Goal: Task Accomplishment & Management: Manage account settings

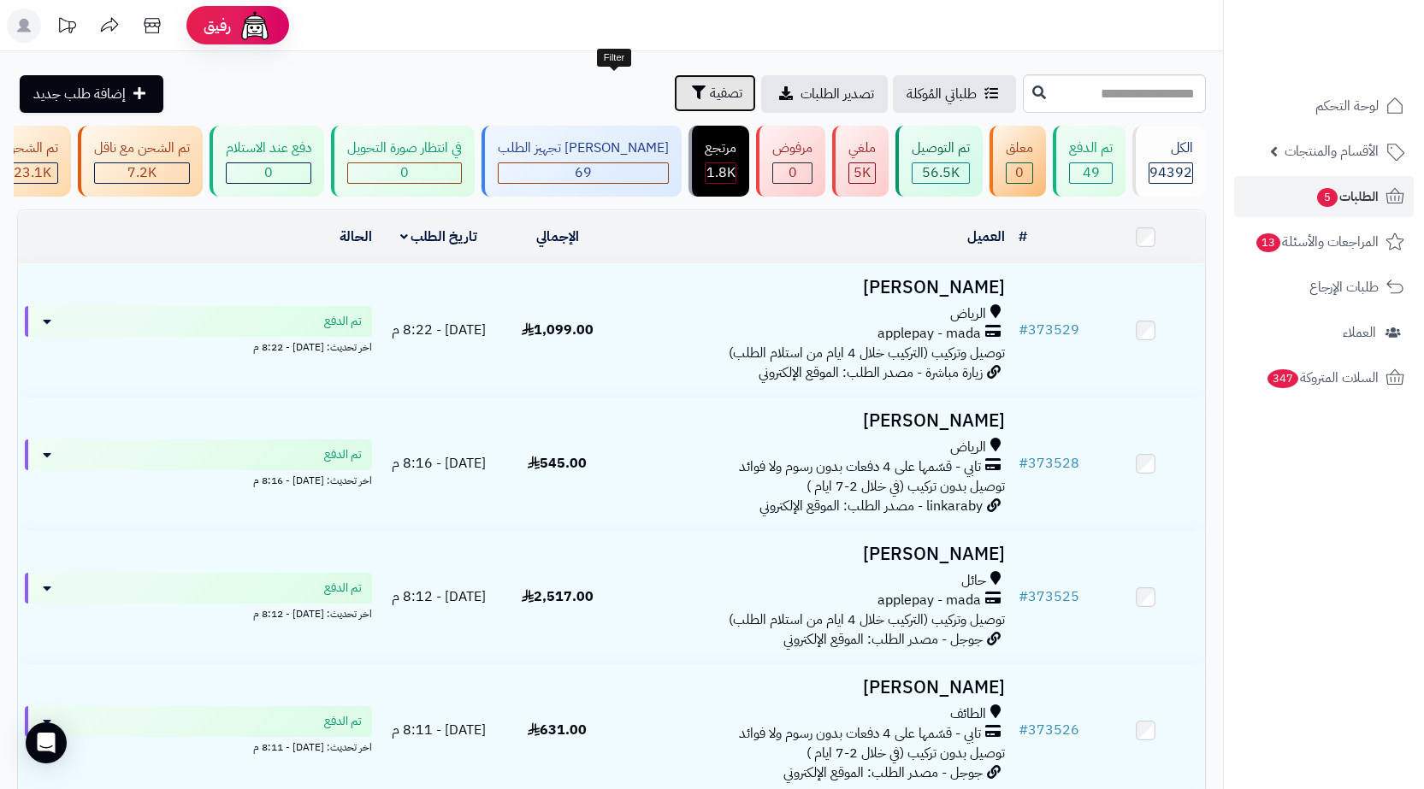
click at [674, 98] on button "تصفية" at bounding box center [715, 93] width 82 height 38
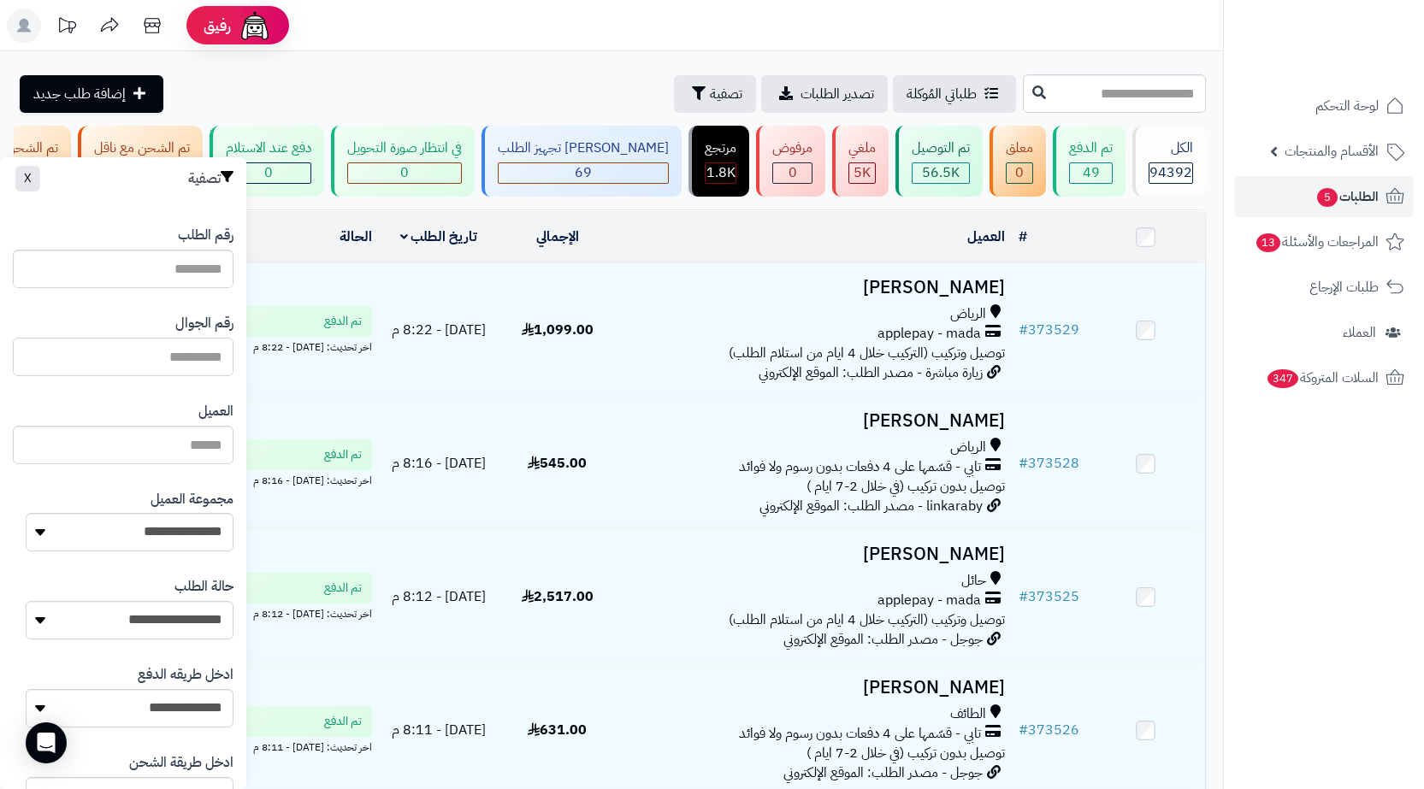
click at [213, 357] on input "text" at bounding box center [123, 357] width 221 height 38
paste input "*********"
type input "*********"
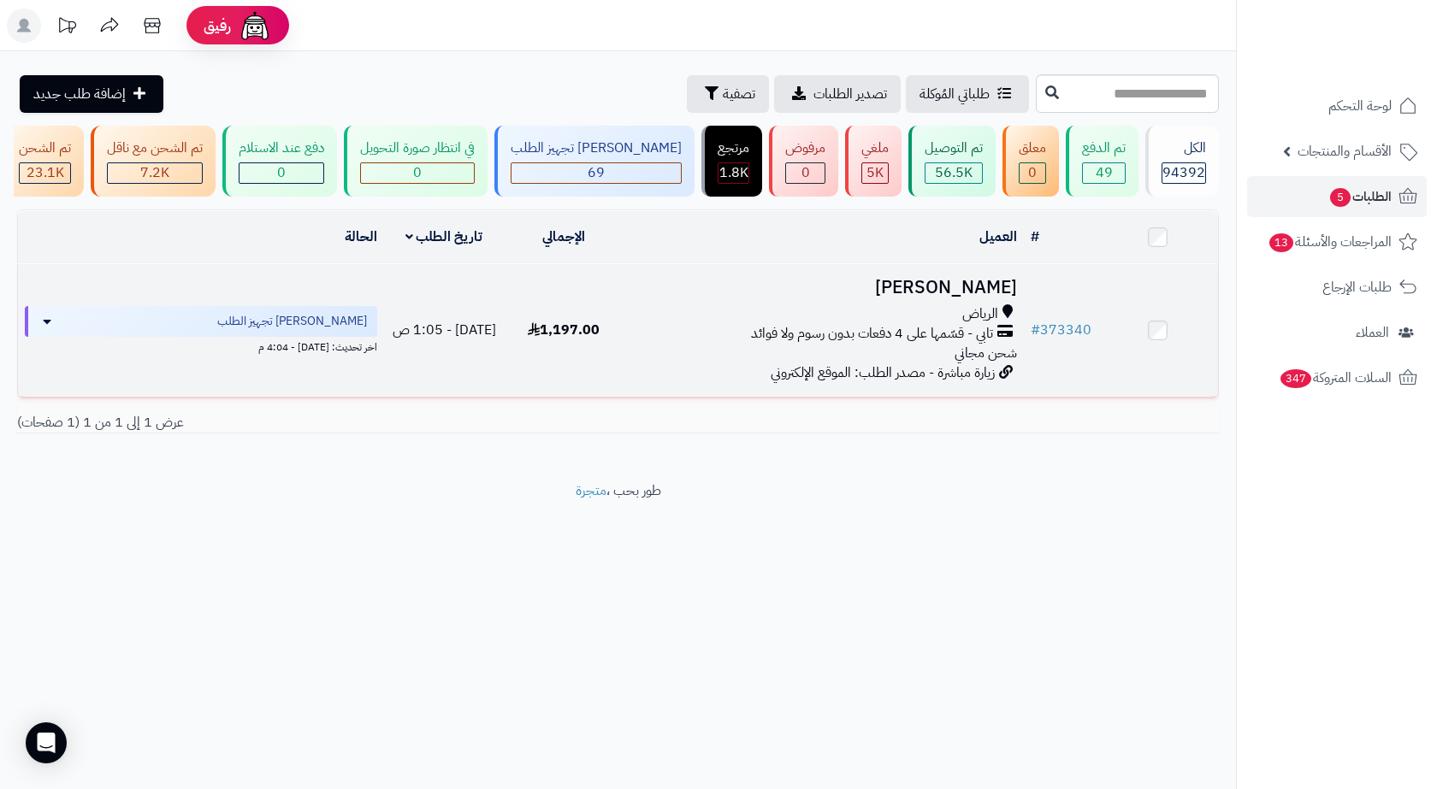
click at [940, 334] on span "تابي - قسّمها على 4 دفعات بدون رسوم ولا فوائد" at bounding box center [872, 334] width 242 height 20
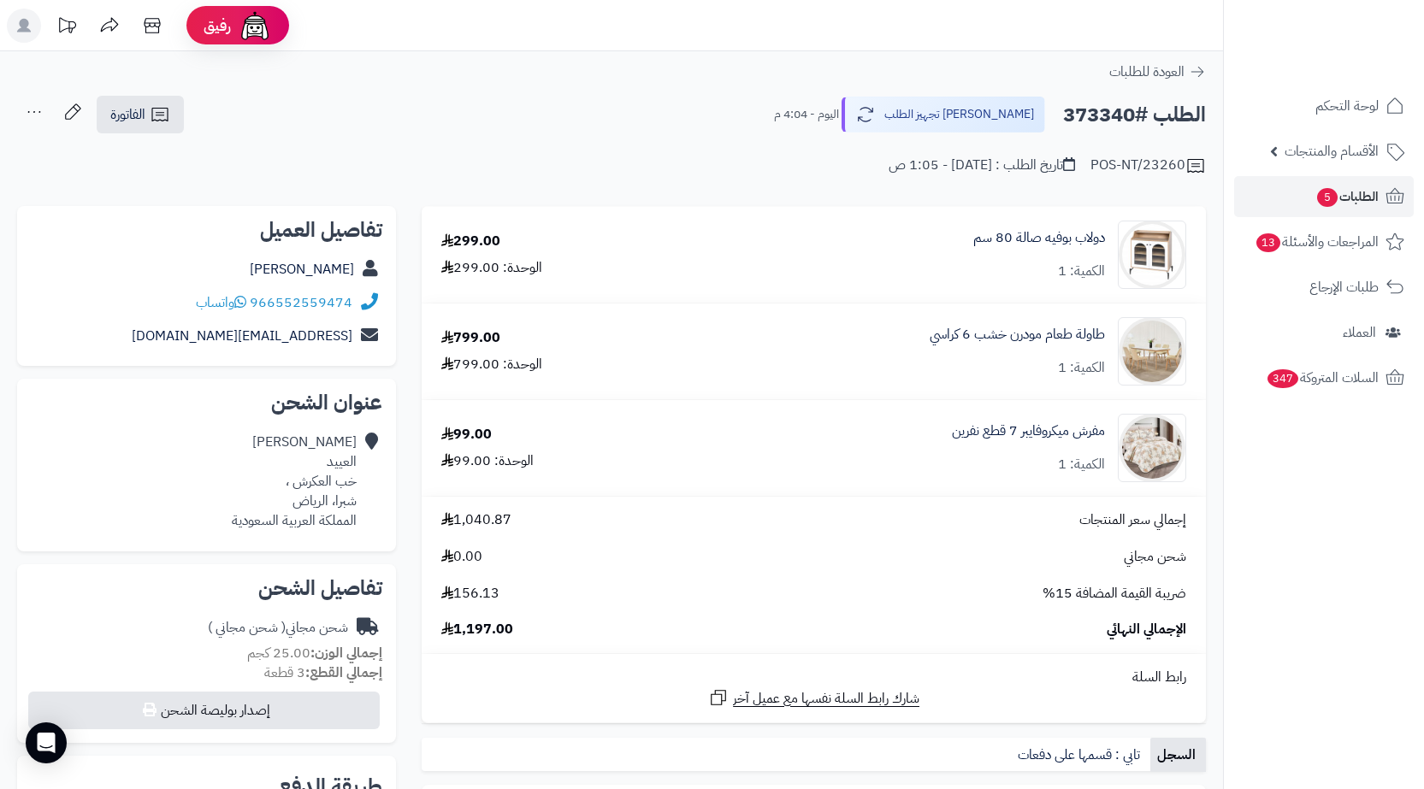
click at [1090, 120] on h2 "الطلب #373340" at bounding box center [1134, 115] width 143 height 35
click at [1091, 120] on h2 "الطلب #373340" at bounding box center [1134, 115] width 143 height 35
copy h2 "373340"
click at [1293, 204] on link "الطلبات 5" at bounding box center [1324, 196] width 180 height 41
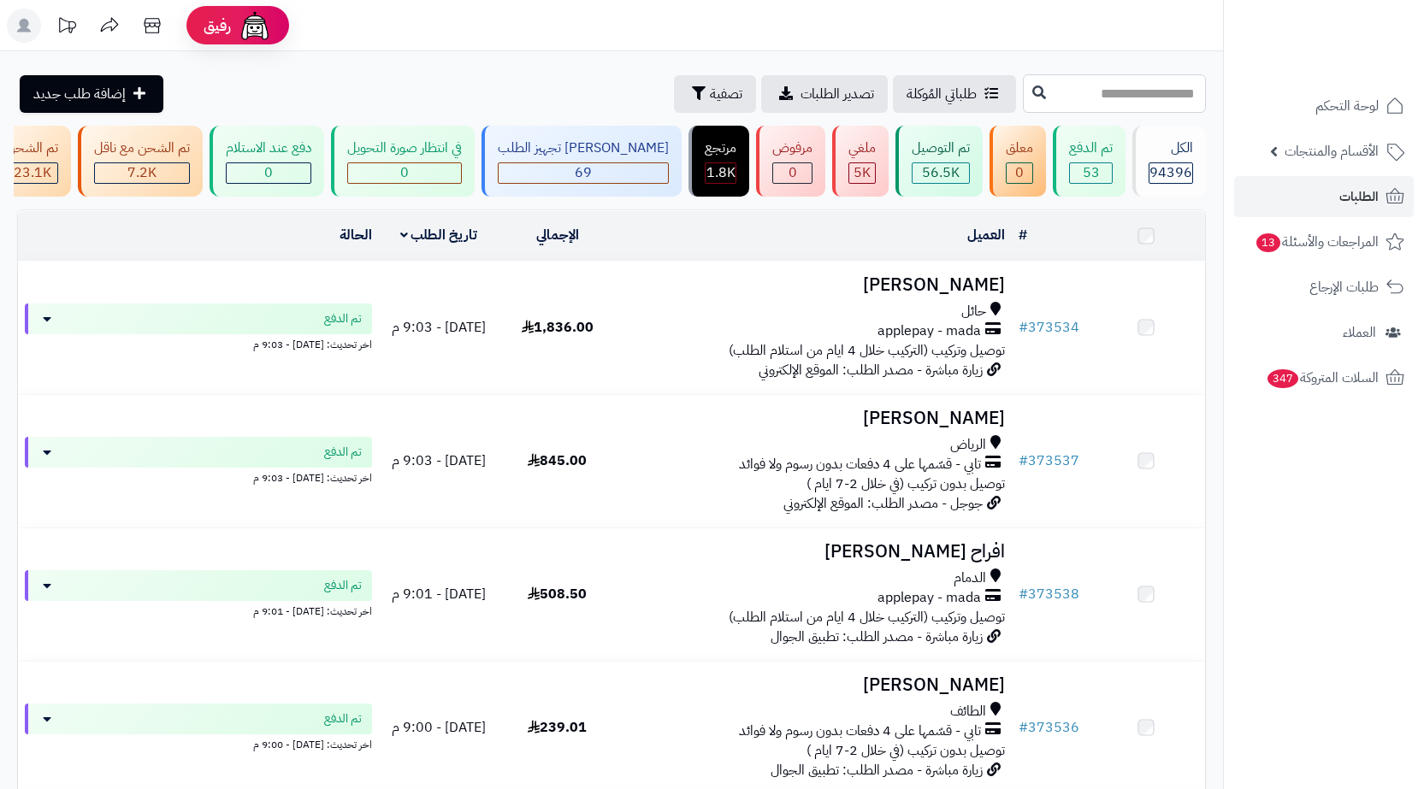
click at [1151, 92] on input "text" at bounding box center [1114, 93] width 183 height 38
paste input "******"
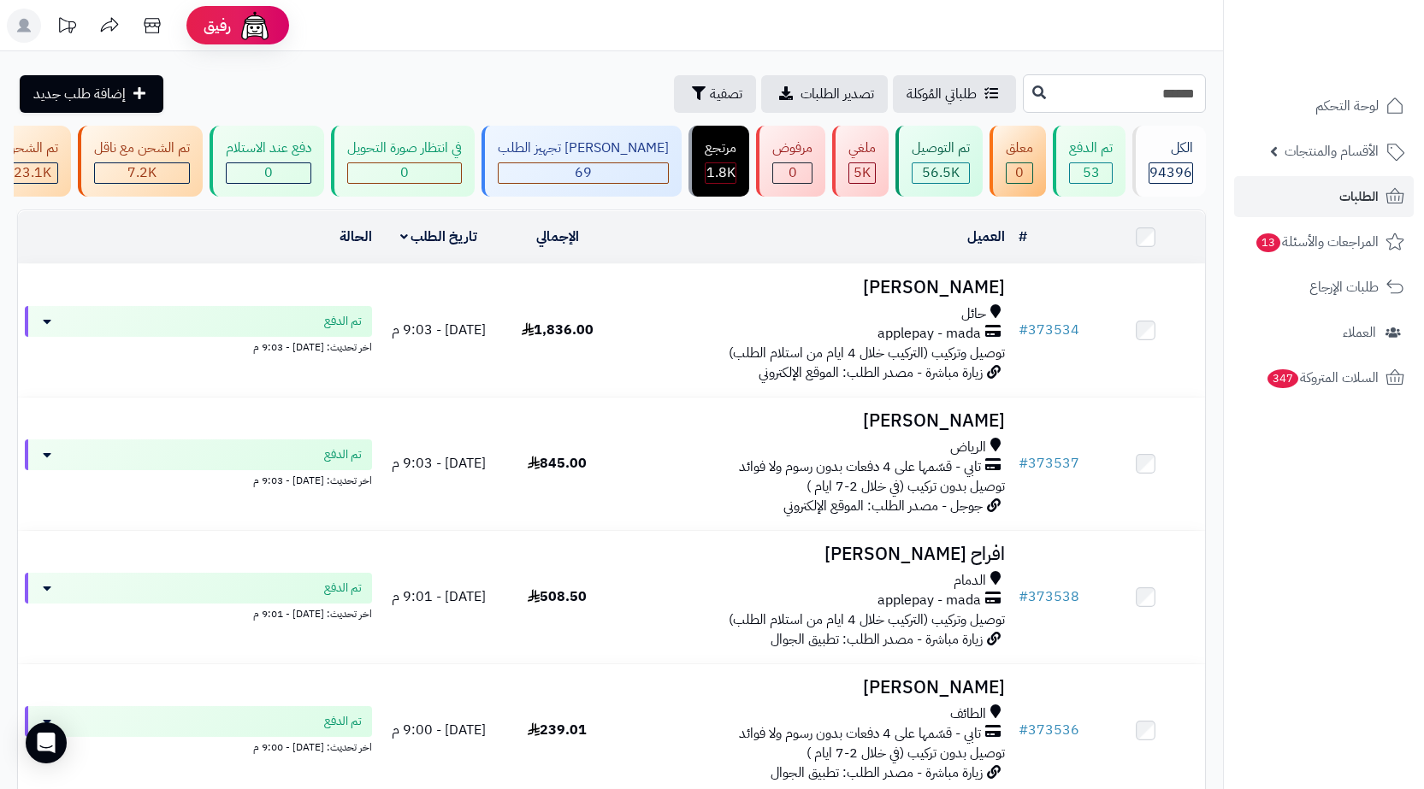
type input "******"
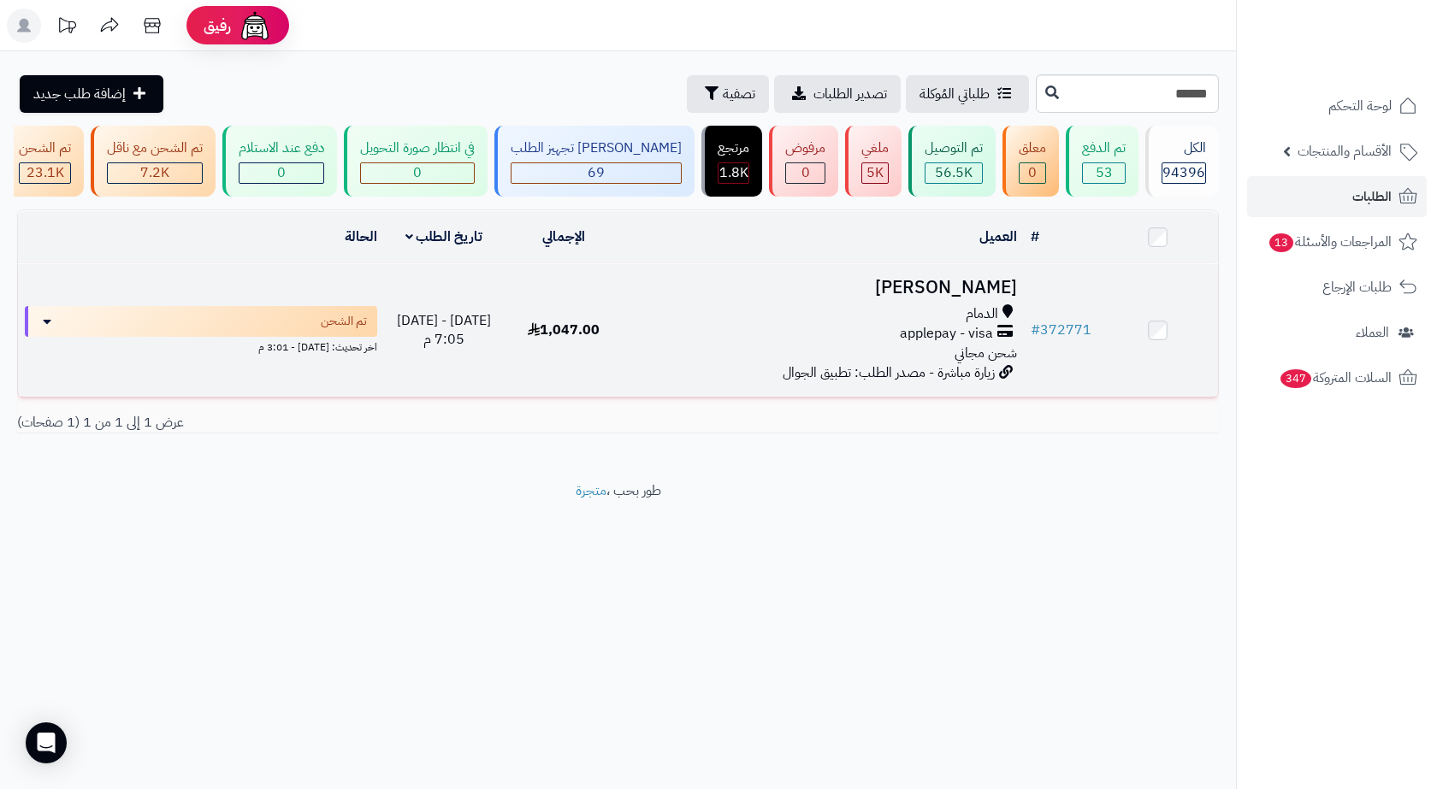
click at [950, 298] on h3 "[PERSON_NAME]" at bounding box center [824, 288] width 386 height 20
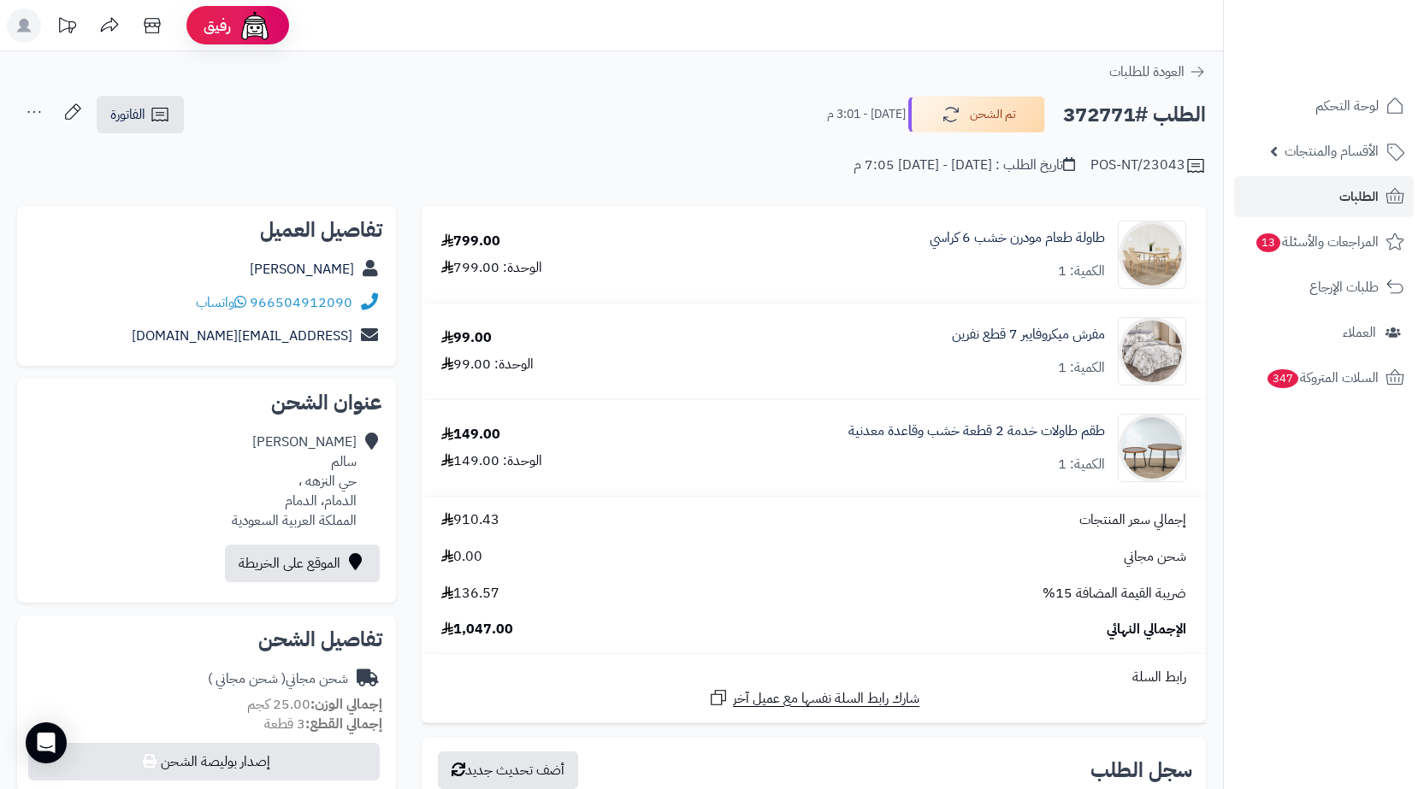
drag, startPoint x: 0, startPoint y: 0, endPoint x: 795, endPoint y: 165, distance: 812.4
click at [795, 167] on div "POS-NT/23043 تاريخ الطلب : الجمعة - ٢٩ أغسطس ٢٠٢٥ - 7:05 م" at bounding box center [611, 155] width 1189 height 41
click at [1351, 196] on span "الطلبات" at bounding box center [1358, 197] width 39 height 24
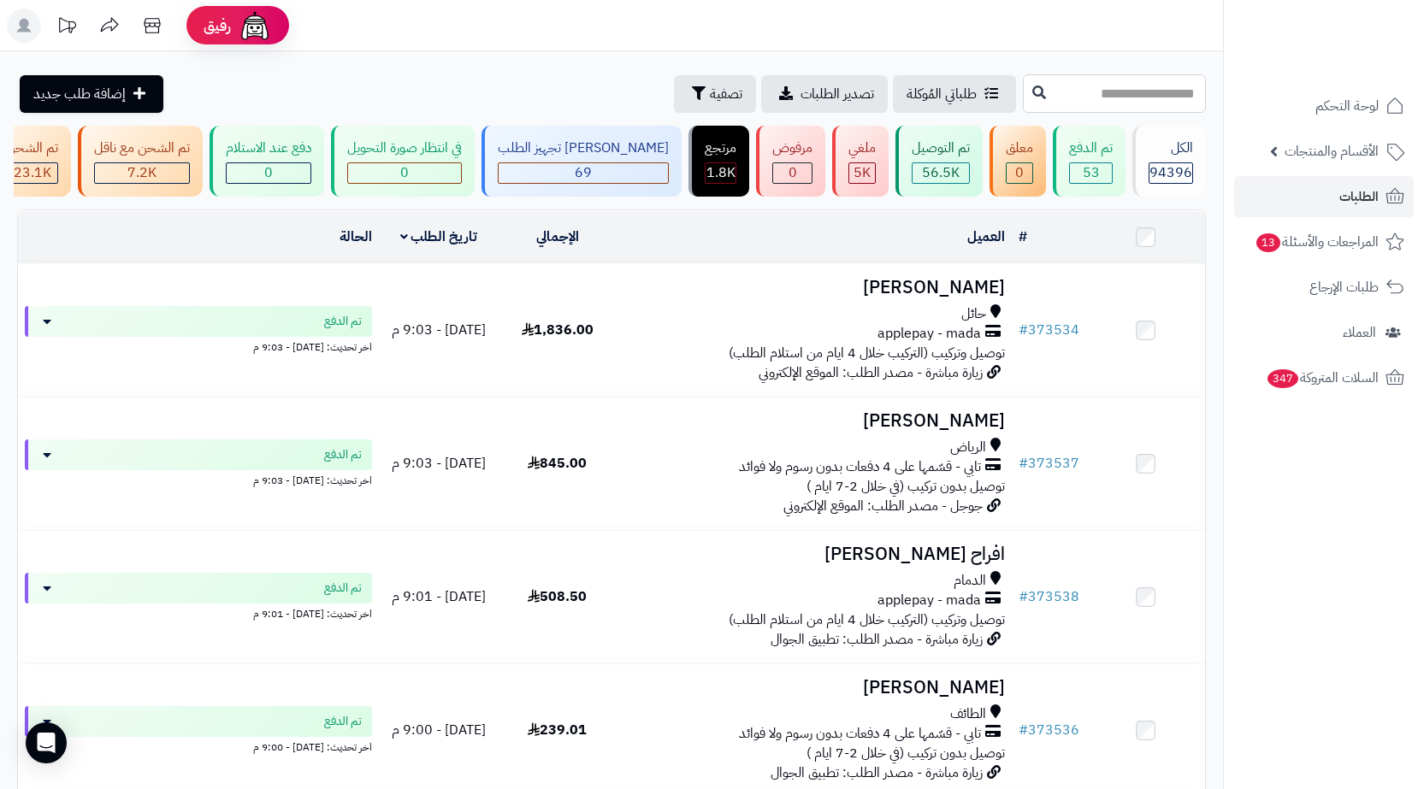
click at [1155, 102] on input "text" at bounding box center [1114, 93] width 183 height 38
paste input "******"
type input "******"
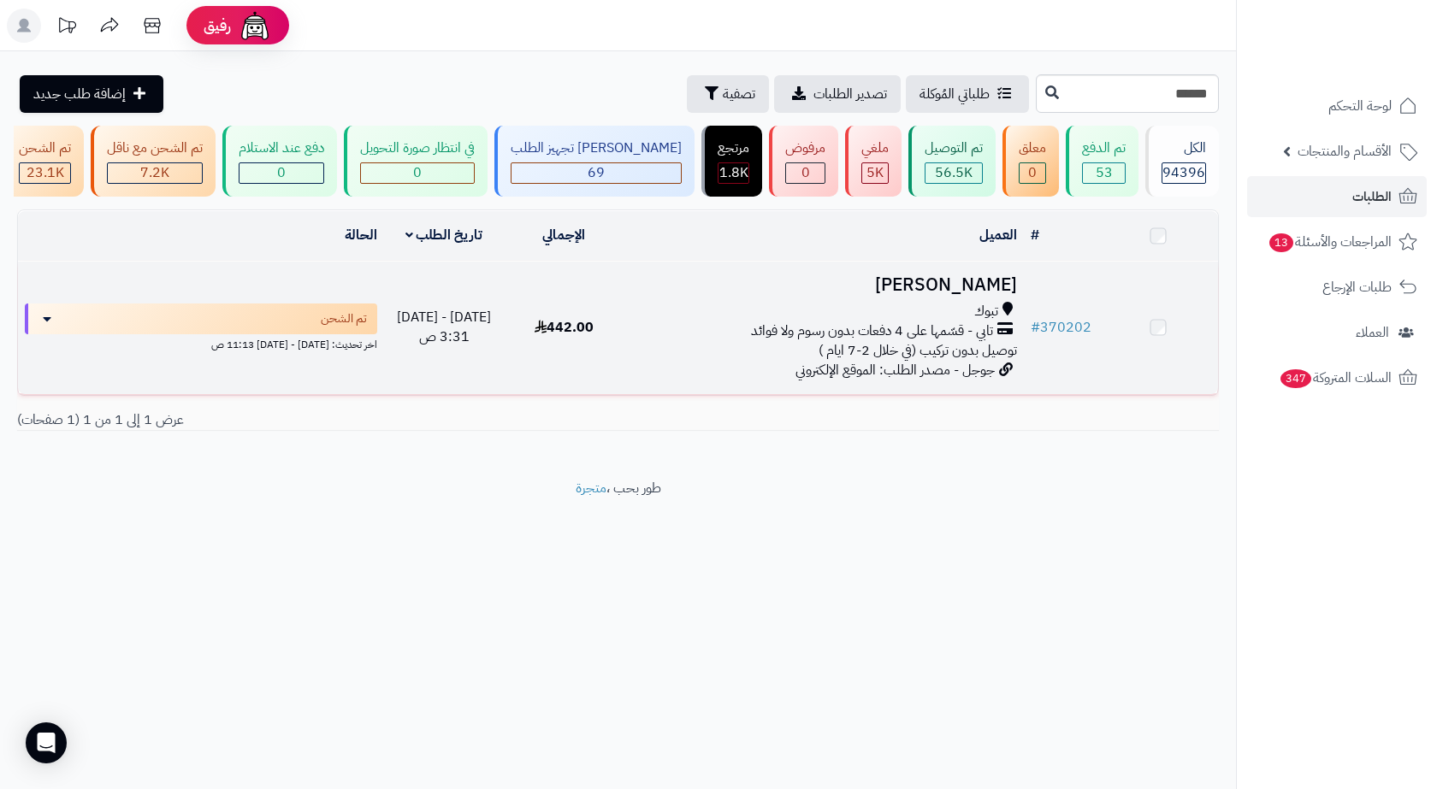
click at [899, 316] on div "تبوك" at bounding box center [824, 312] width 386 height 20
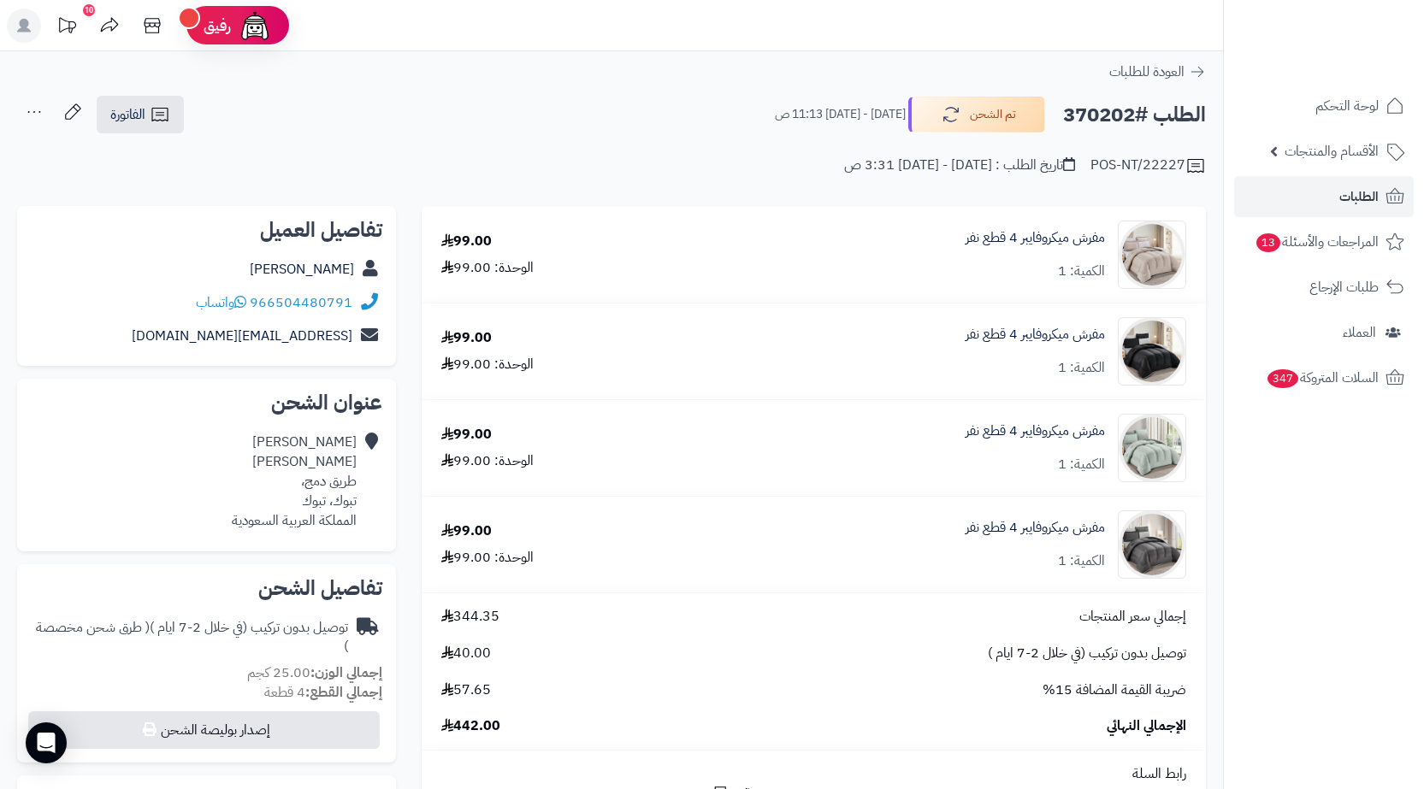
click at [1115, 118] on h2 "الطلب #370202" at bounding box center [1134, 115] width 143 height 35
copy h2 "370202"
click at [1347, 194] on span "الطلبات" at bounding box center [1358, 197] width 39 height 24
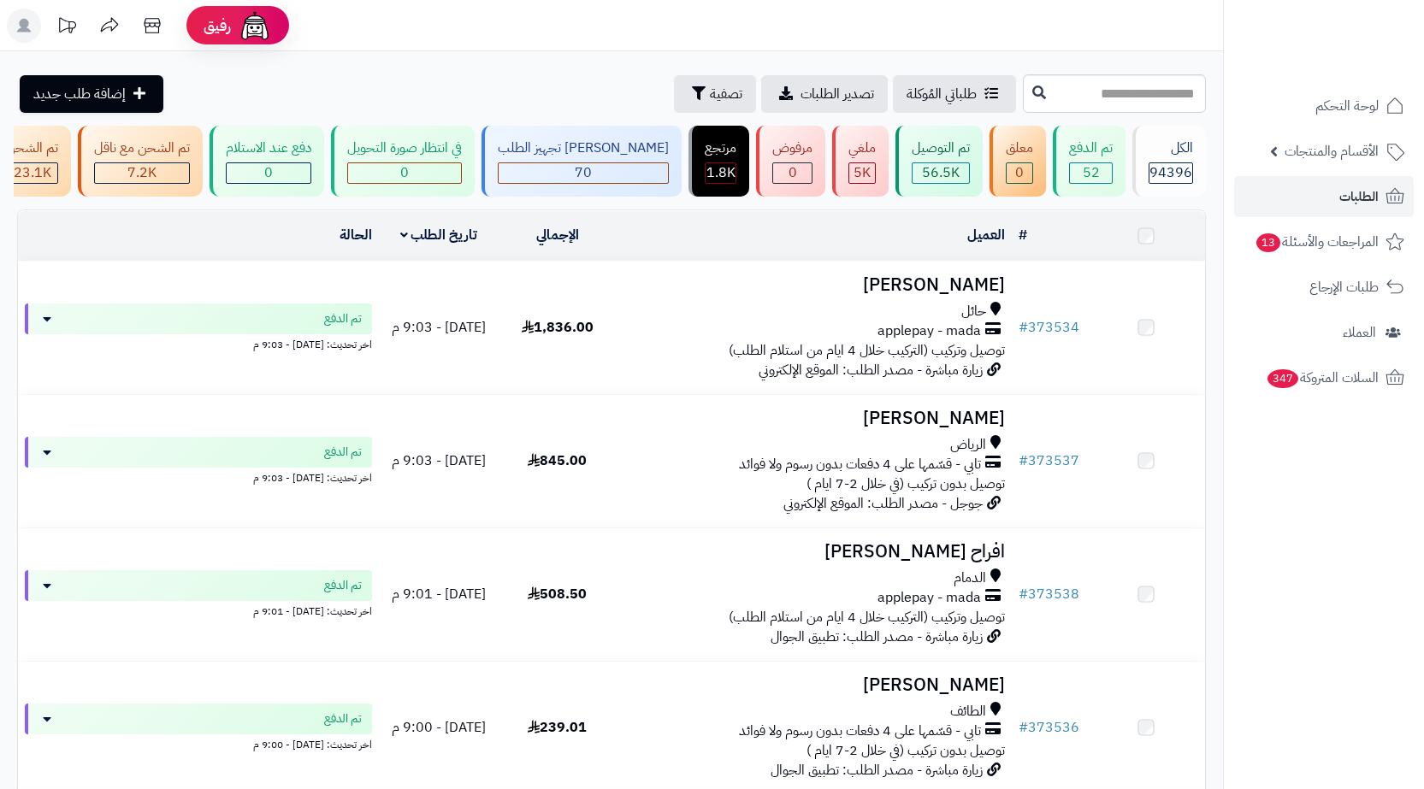
click at [1153, 100] on input "text" at bounding box center [1114, 93] width 183 height 38
type input "******"
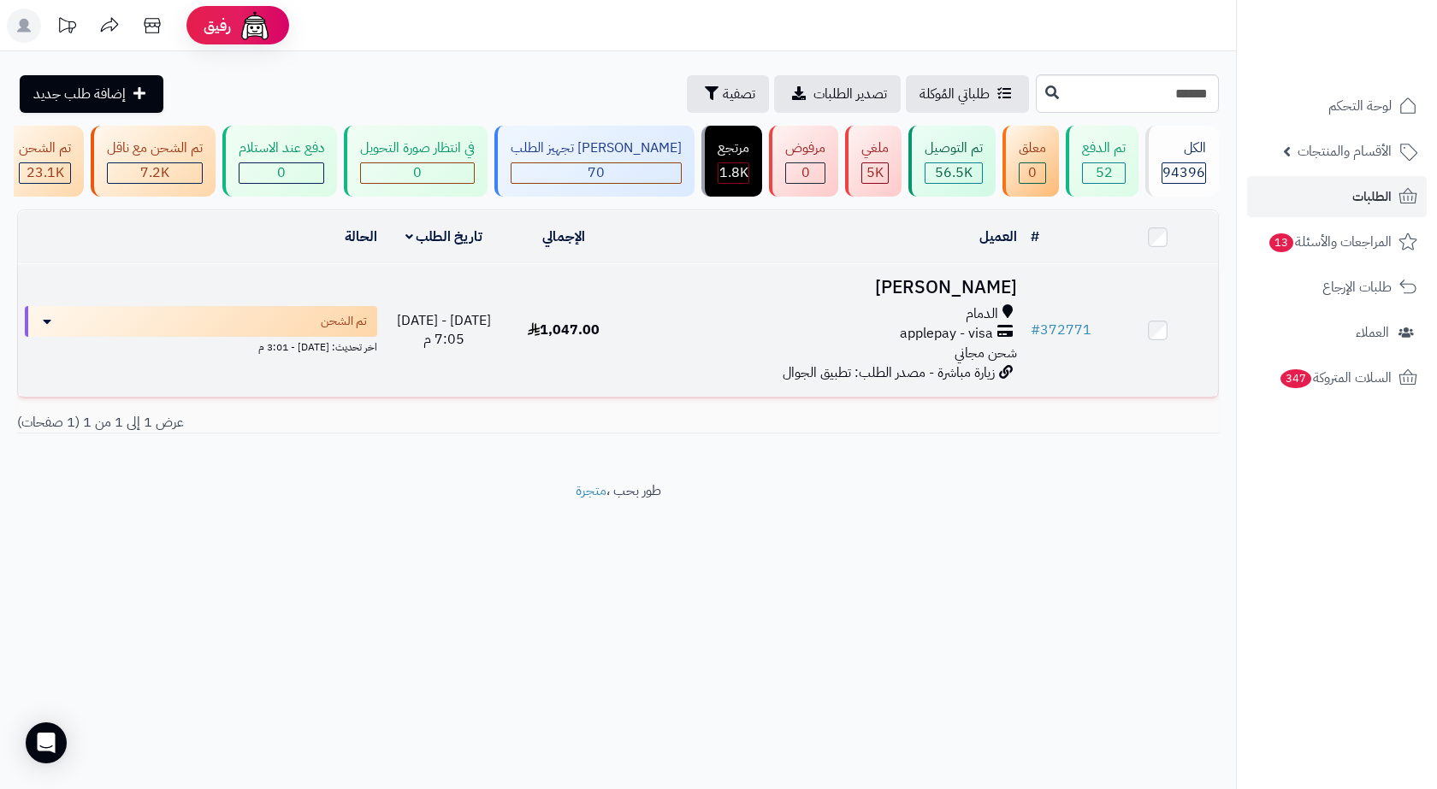
click at [616, 342] on td "1,047.00" at bounding box center [564, 330] width 120 height 133
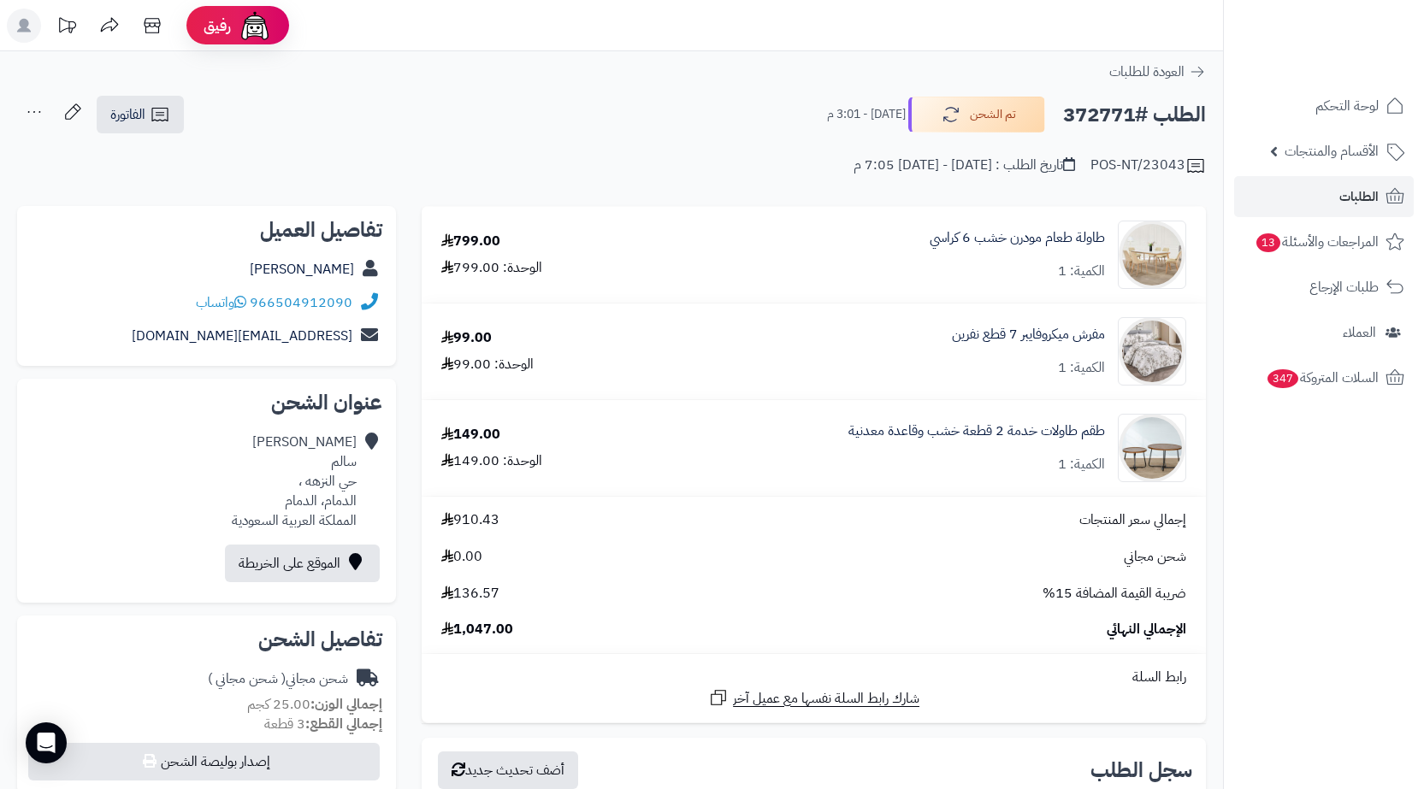
click at [1107, 109] on h2 "الطلب #372771" at bounding box center [1134, 115] width 143 height 35
copy h2 "372771"
click at [291, 500] on div "محمد سالم حي النزهه ، الدمام، الدمام المملكة العربية السعودية" at bounding box center [294, 482] width 125 height 98
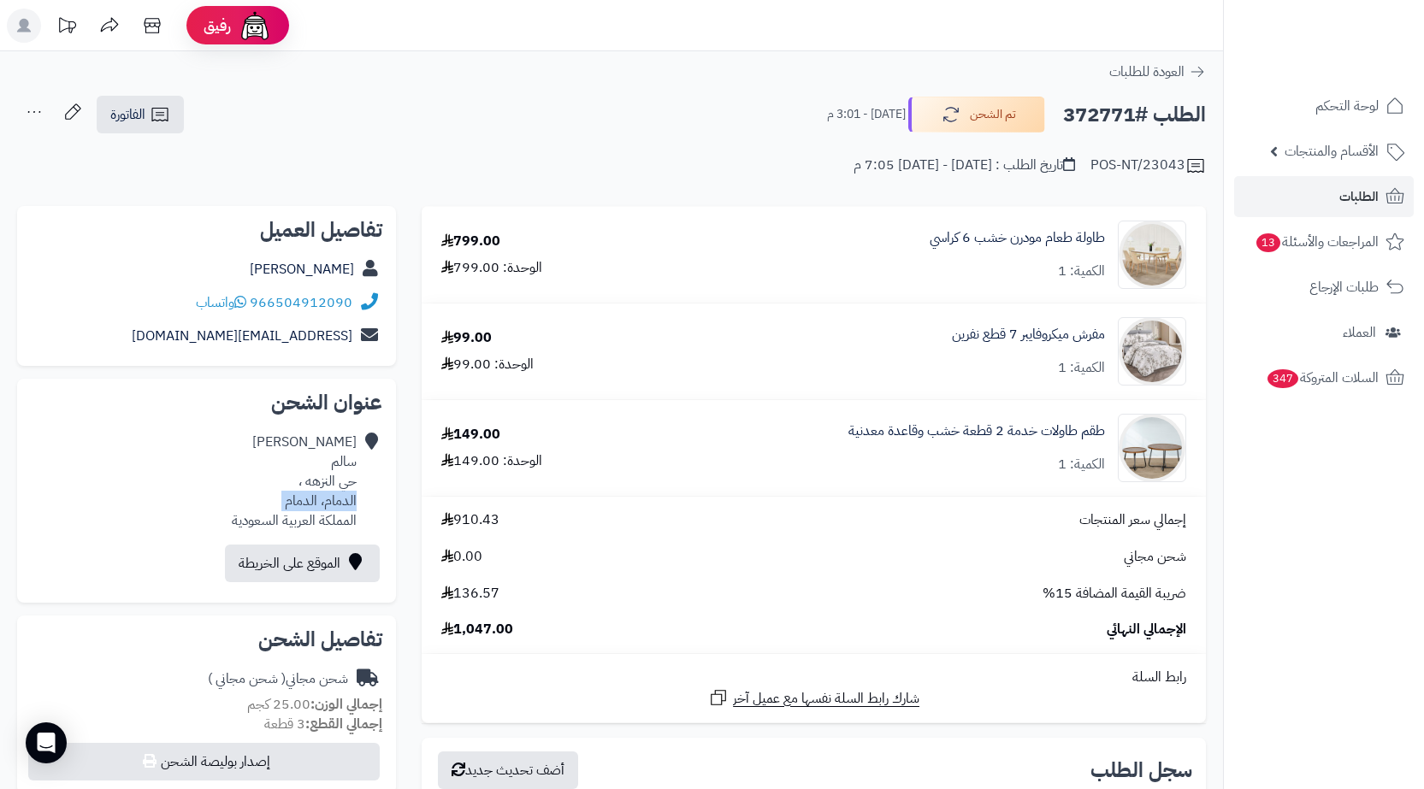
click at [291, 500] on div "محمد سالم حي النزهه ، الدمام، الدمام المملكة العربية السعودية" at bounding box center [294, 482] width 125 height 98
copy div "الدمام، الدمام"
click at [190, 113] on div "الطلب #372771 تم الشحن اليوم - 3:01 م الفاتورة طباعة الفاتورة إرسال الفاتورة إل…" at bounding box center [611, 115] width 1189 height 40
click at [183, 113] on link "الفاتورة" at bounding box center [140, 115] width 87 height 38
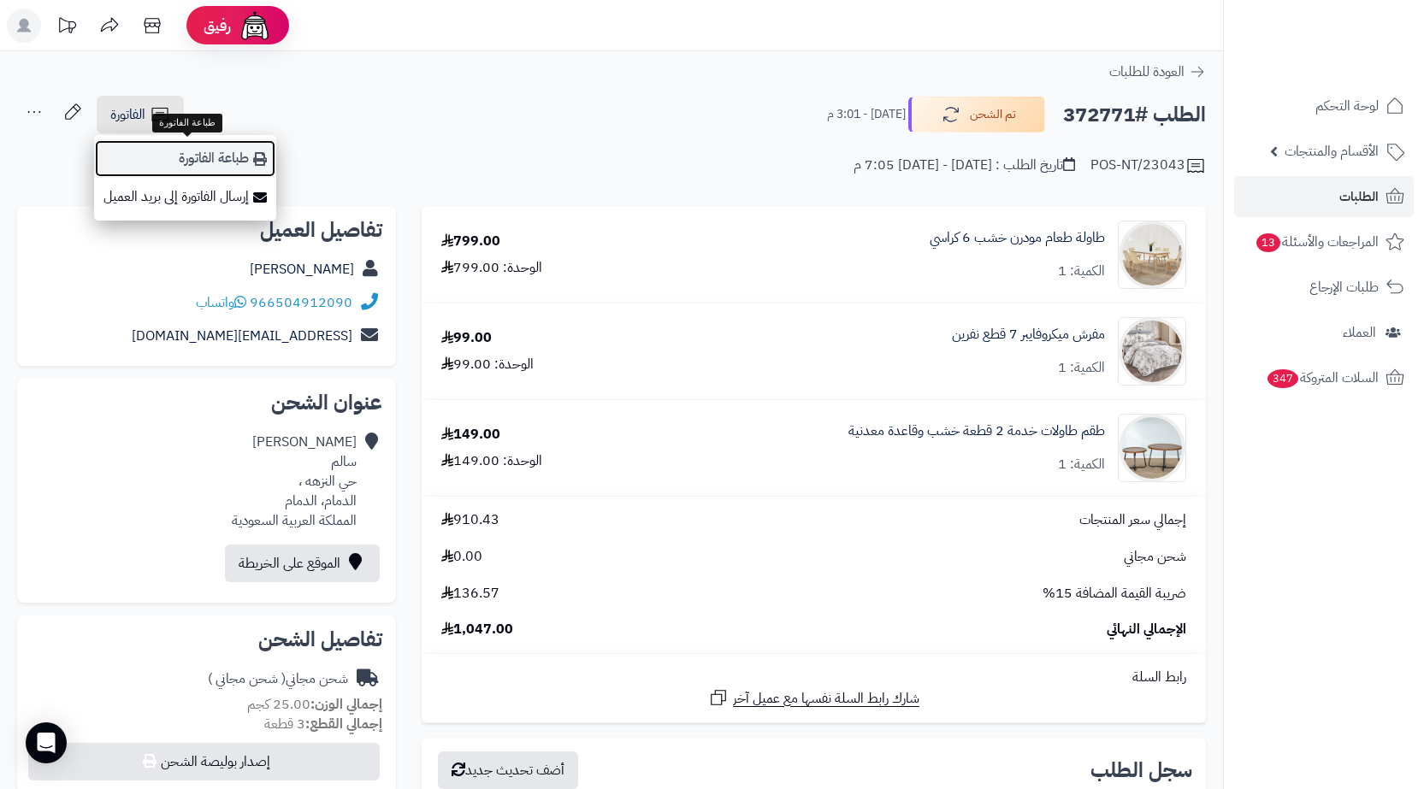
click at [242, 168] on link "طباعة الفاتورة" at bounding box center [185, 158] width 182 height 38
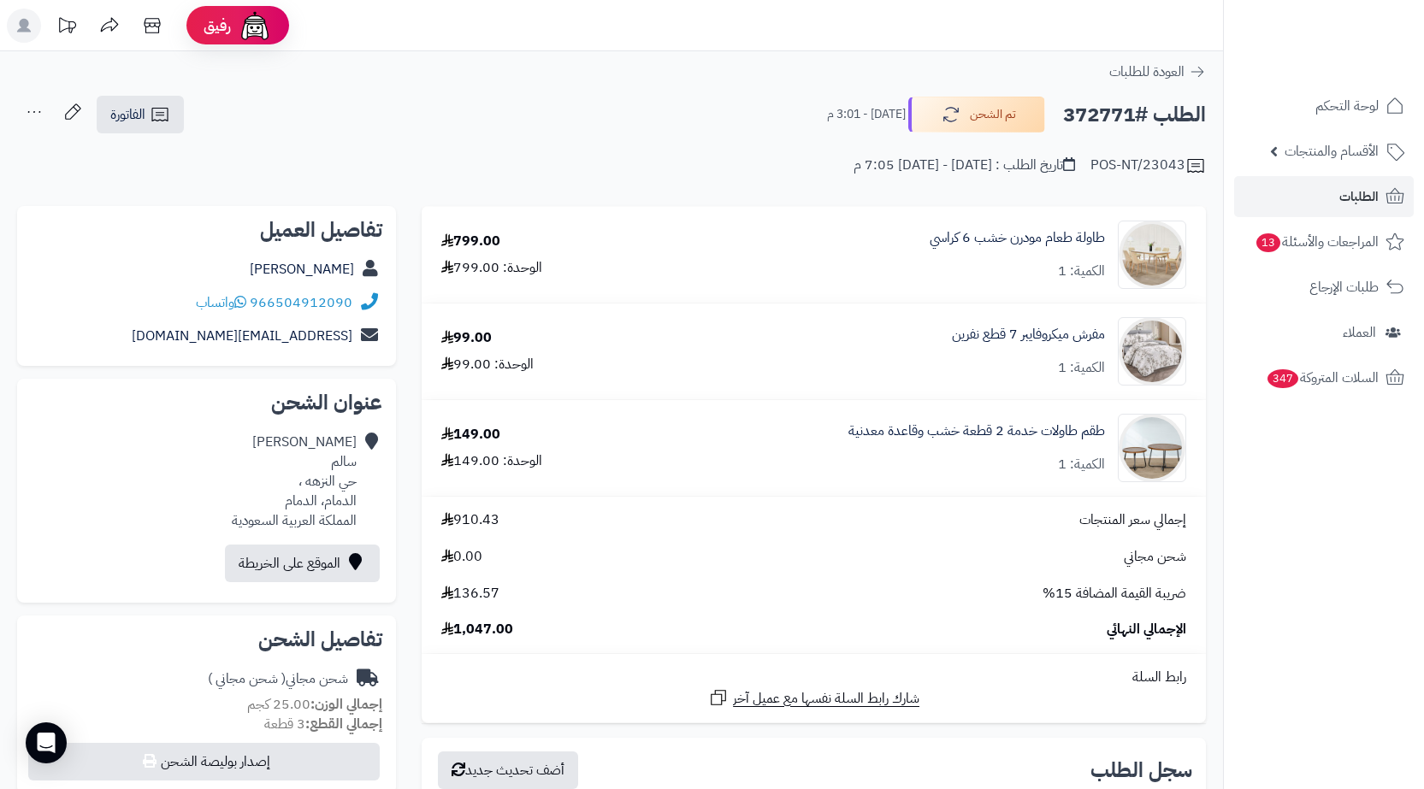
click at [1080, 113] on h2 "الطلب #372771" at bounding box center [1134, 115] width 143 height 35
click at [1080, 112] on h2 "الطلب #372771" at bounding box center [1134, 115] width 143 height 35
copy h2 "372771"
click at [1305, 185] on link "الطلبات" at bounding box center [1324, 196] width 180 height 41
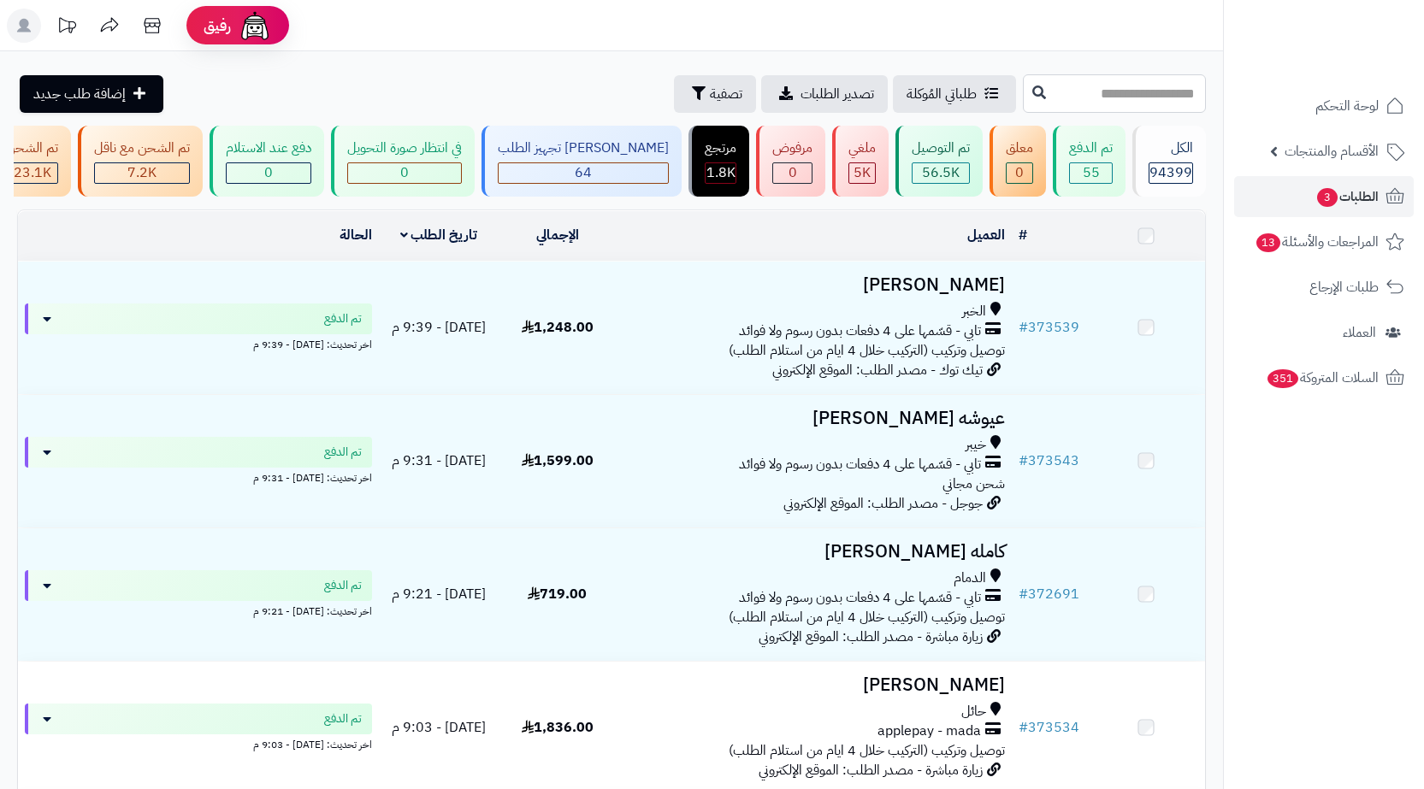
click at [1172, 94] on input "text" at bounding box center [1114, 93] width 183 height 38
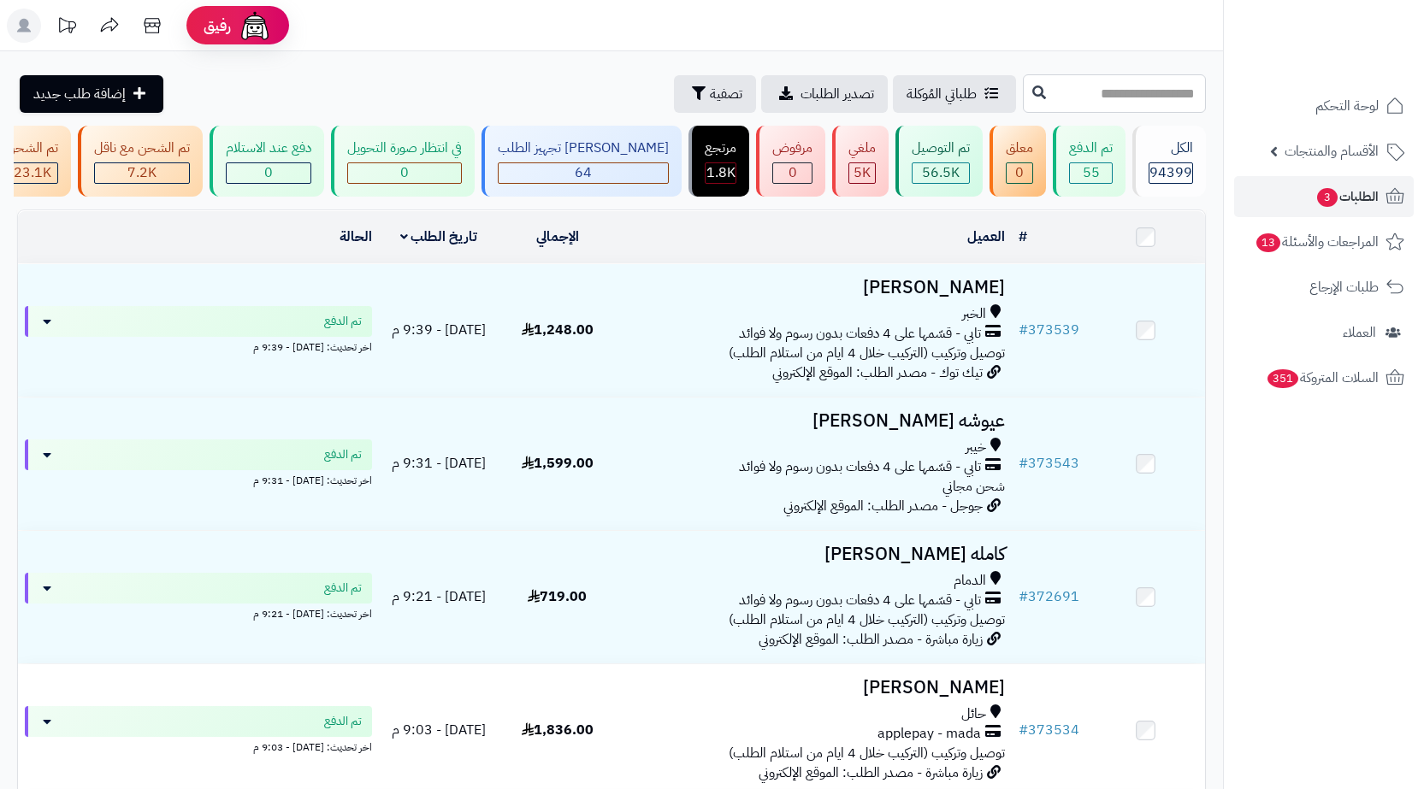
paste input "******"
type input "******"
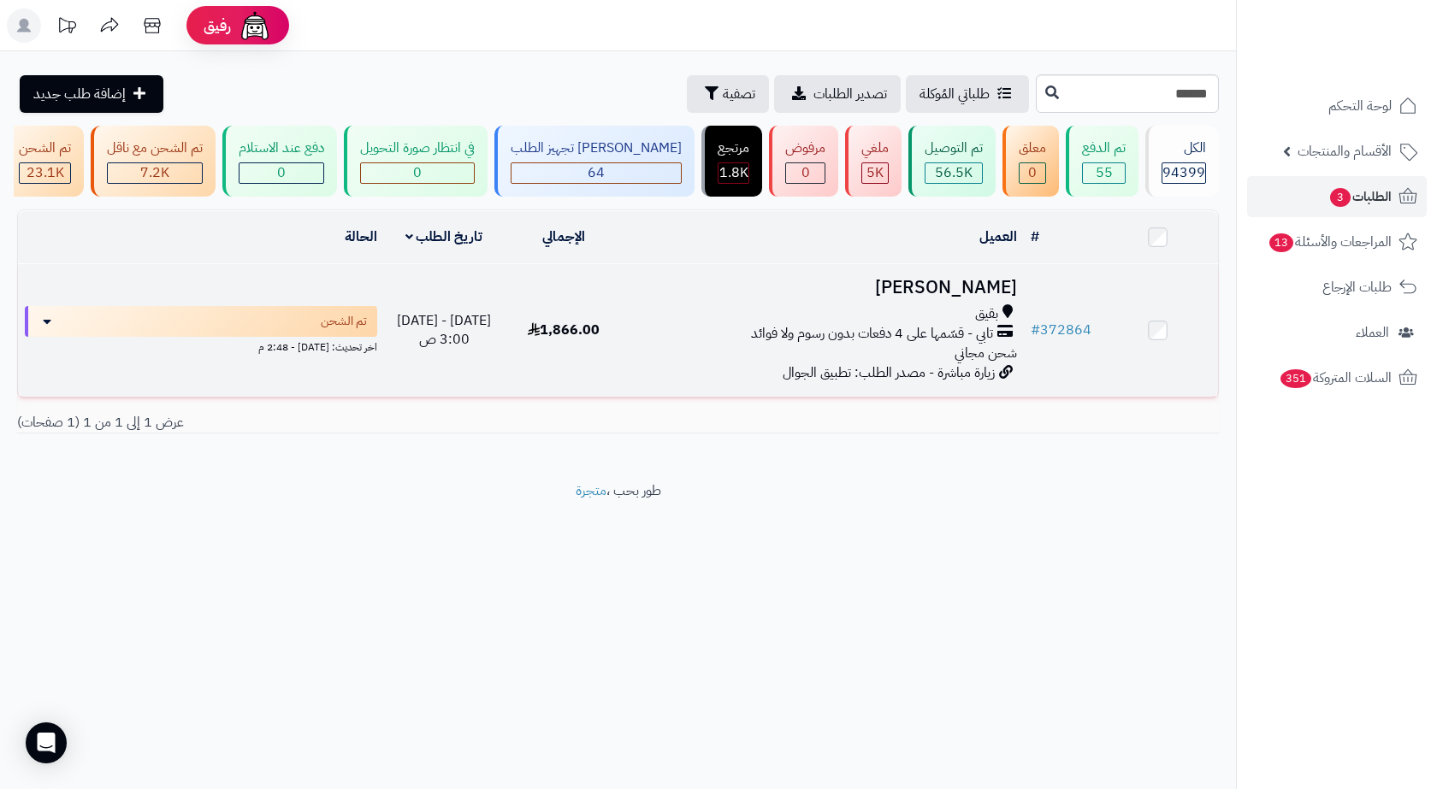
click at [1043, 299] on td "# 372864" at bounding box center [1061, 330] width 74 height 133
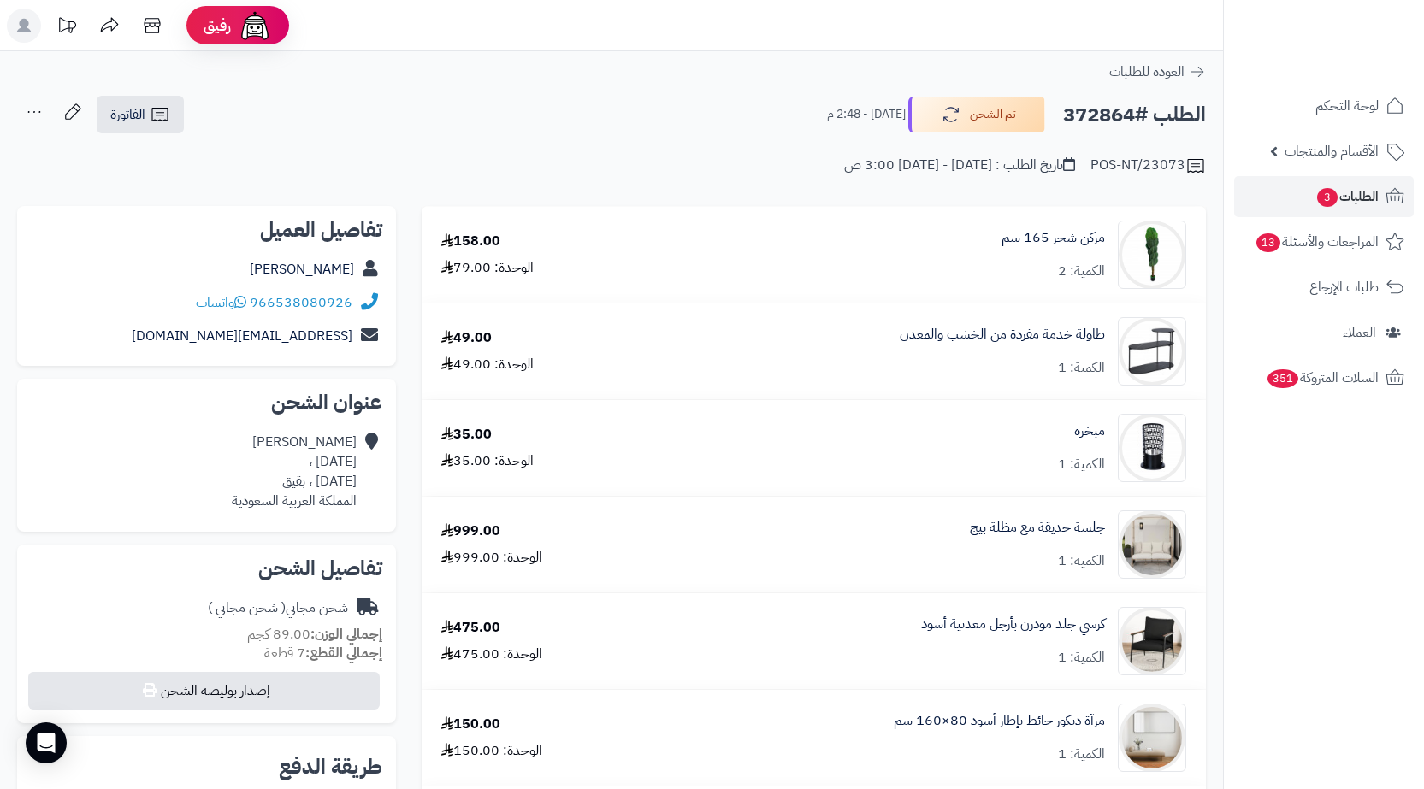
click at [321, 481] on div "شيهانه الهاجري احد ، احد ، بقيق المملكة العربية السعودية" at bounding box center [294, 472] width 125 height 78
copy div "بقيق"
click at [1318, 197] on span "3" at bounding box center [1327, 197] width 21 height 19
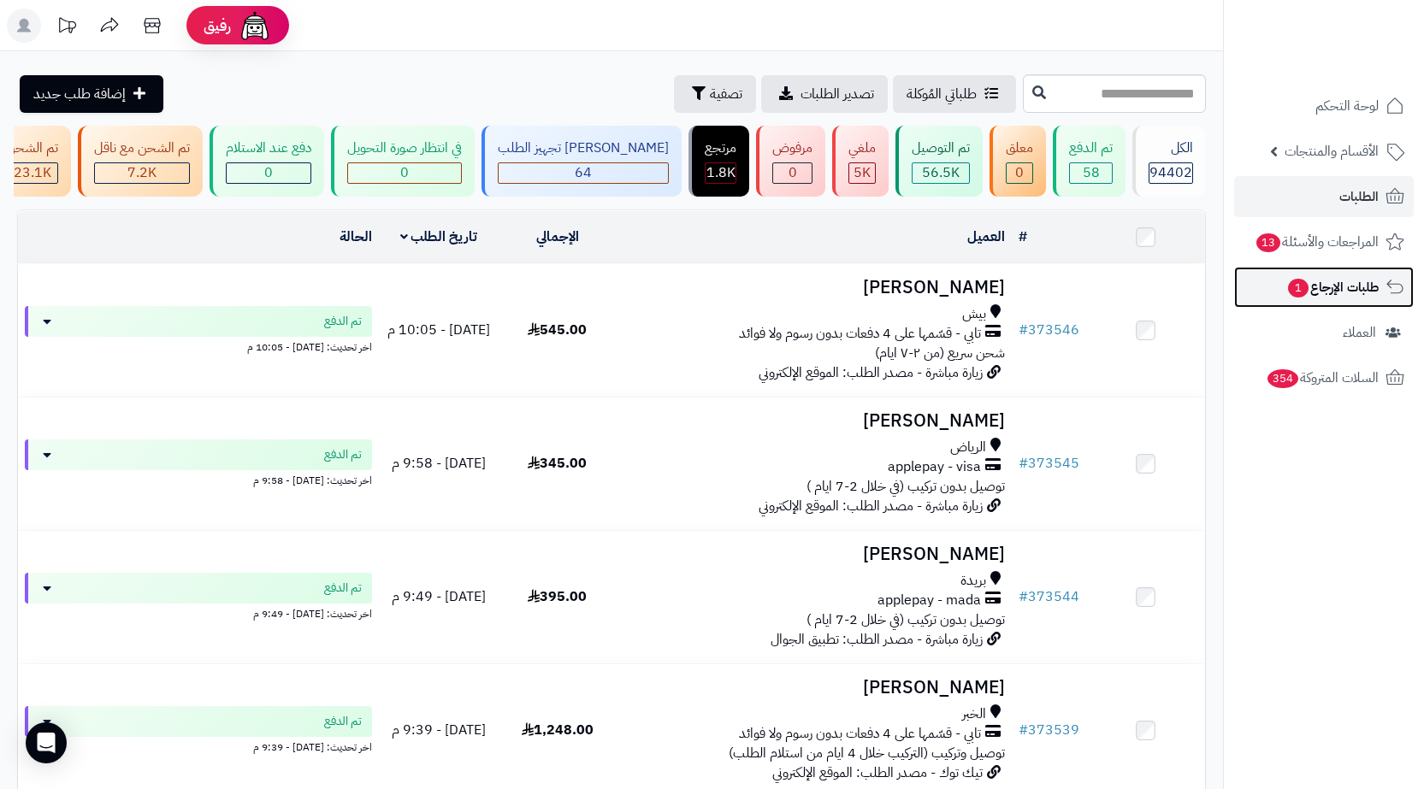
click at [1317, 302] on link "طلبات الإرجاع 1" at bounding box center [1324, 287] width 180 height 41
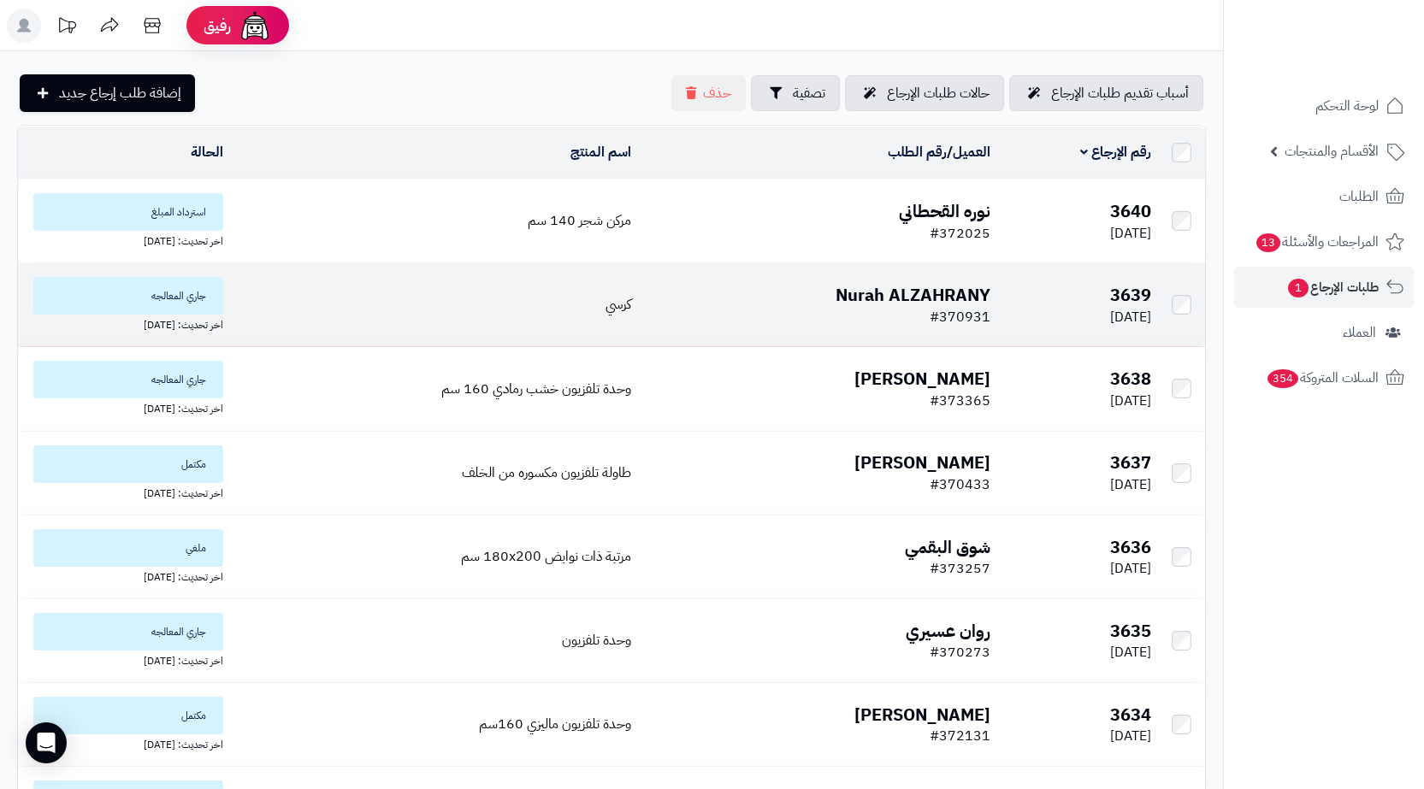
click at [764, 312] on td "Nurah ALZAHRANY #370931" at bounding box center [817, 304] width 359 height 83
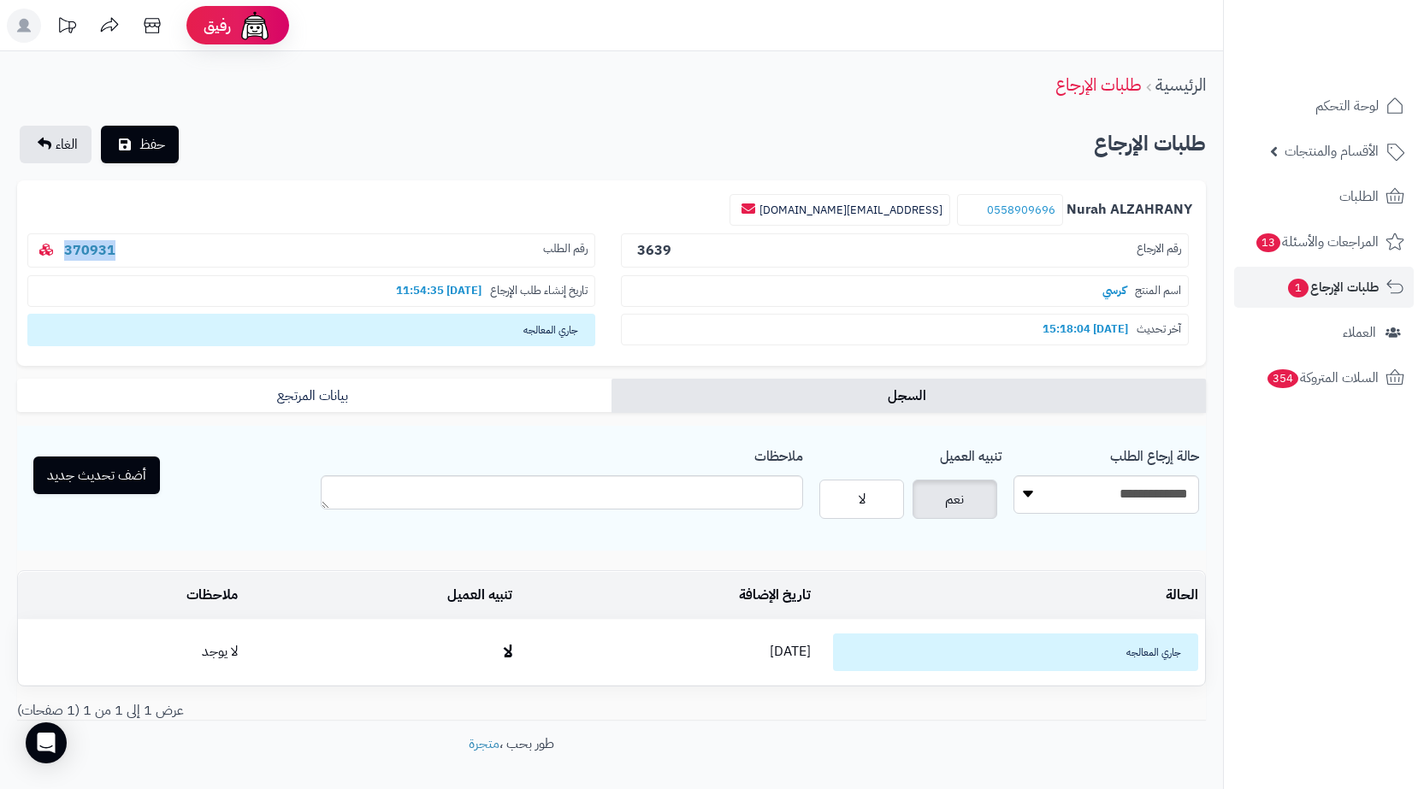
drag, startPoint x: 166, startPoint y: 257, endPoint x: 58, endPoint y: 9, distance: 271.2
click at [52, 253] on p "رقم الطلب 370931" at bounding box center [311, 251] width 568 height 35
copy link "370931"
click at [110, 244] on link "370931" at bounding box center [89, 250] width 51 height 21
click at [82, 483] on button "أضف تحديث جديد" at bounding box center [96, 475] width 127 height 38
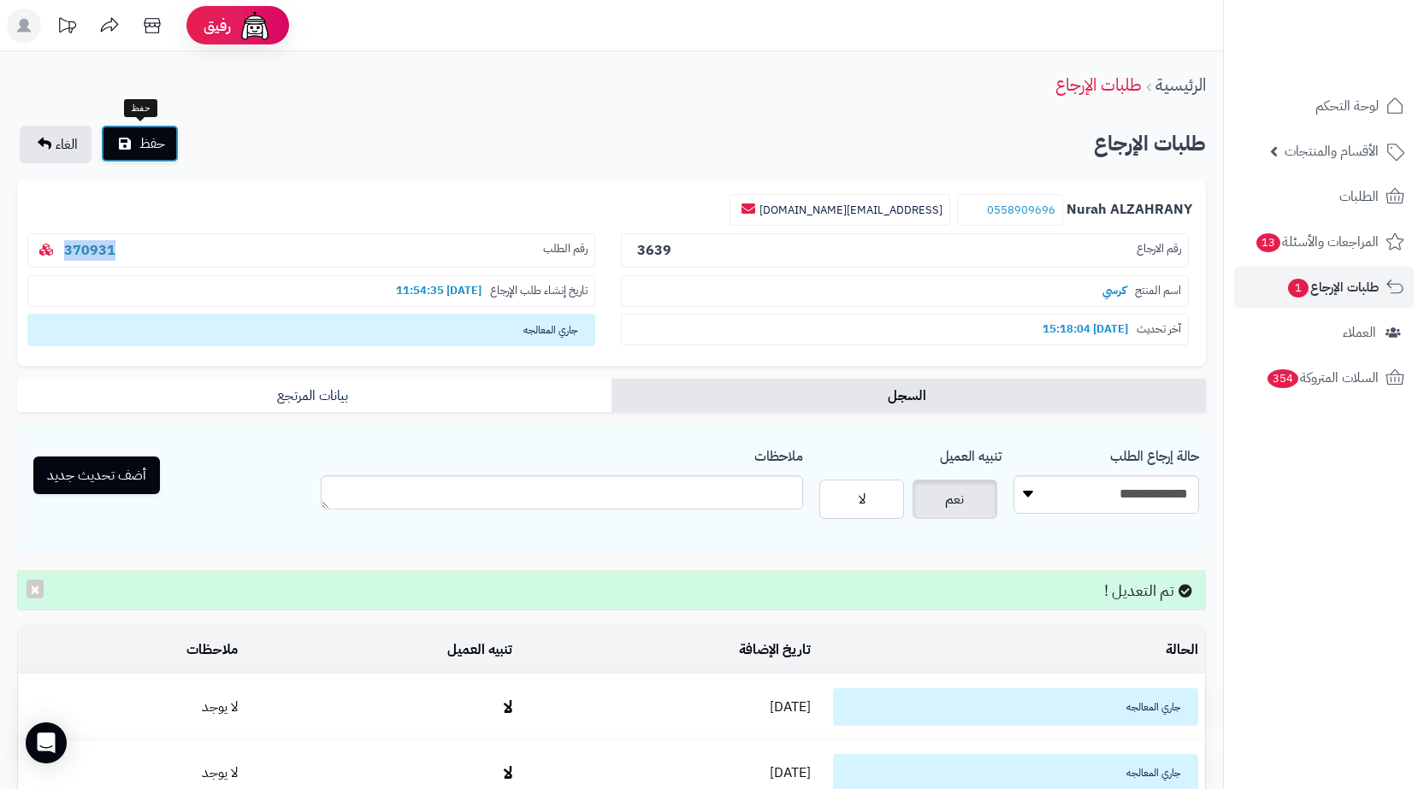
click at [119, 146] on icon "submit" at bounding box center [125, 144] width 12 height 14
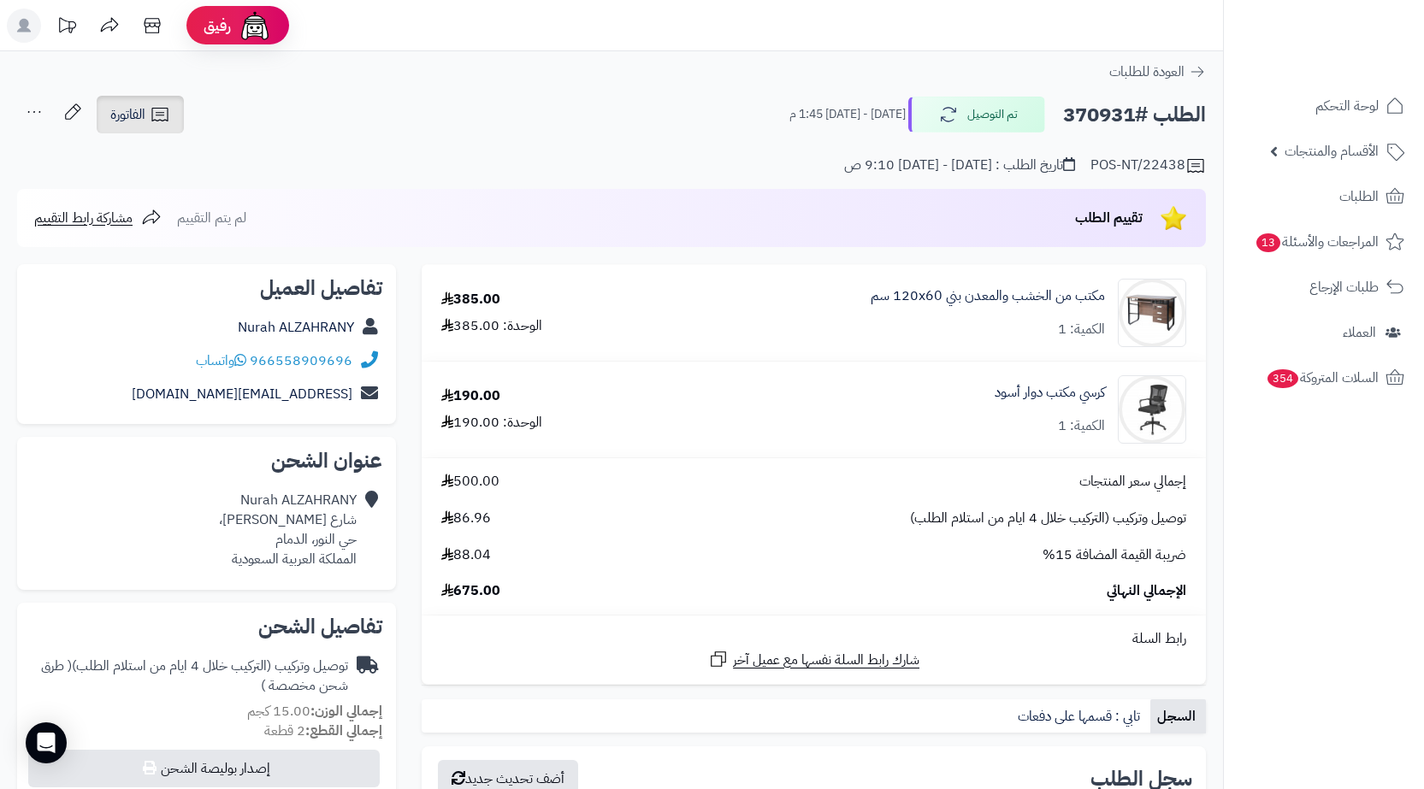
click at [177, 126] on link "الفاتورة" at bounding box center [140, 115] width 87 height 38
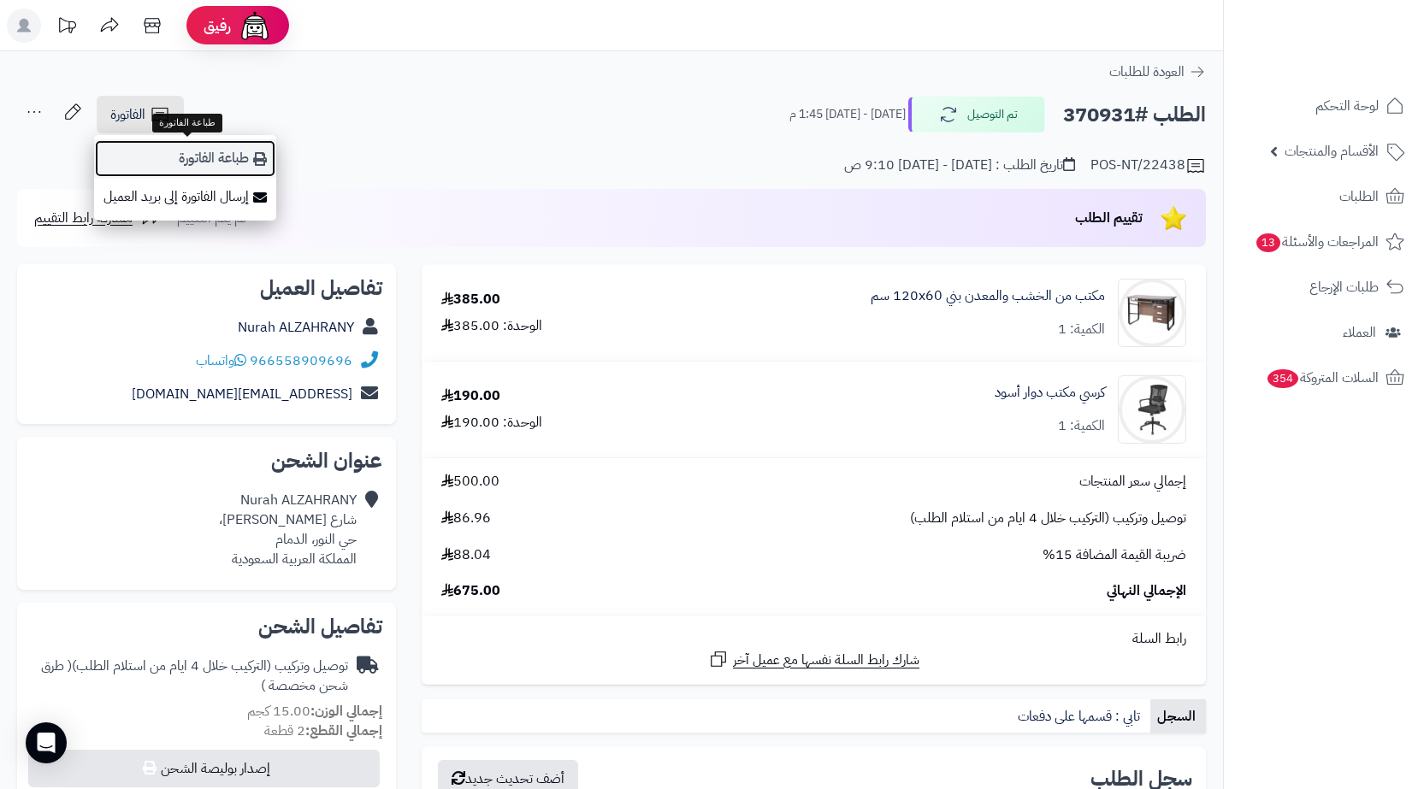
click at [247, 169] on link "طباعة الفاتورة" at bounding box center [185, 158] width 182 height 38
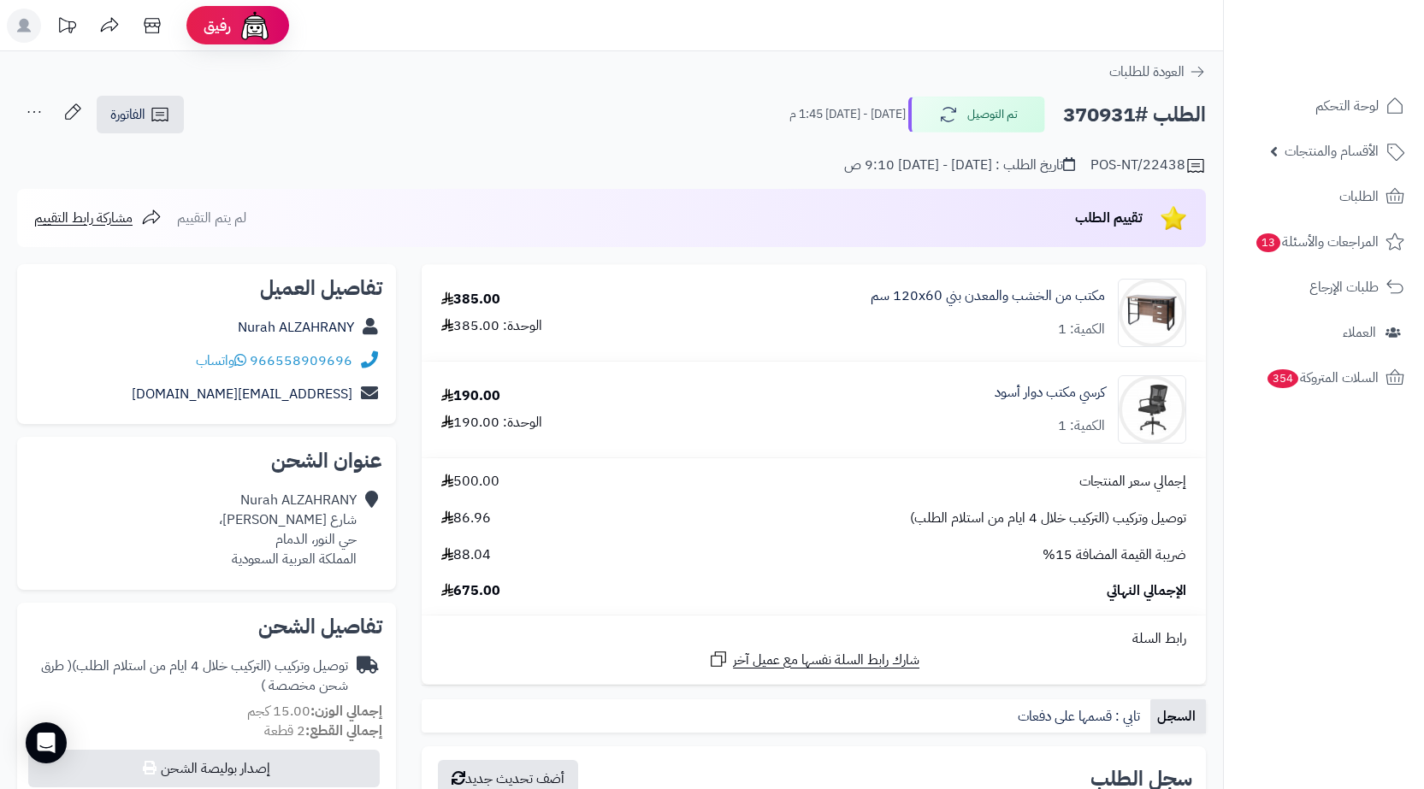
click at [1115, 120] on h2 "الطلب #370931" at bounding box center [1134, 115] width 143 height 35
copy h2 "370931"
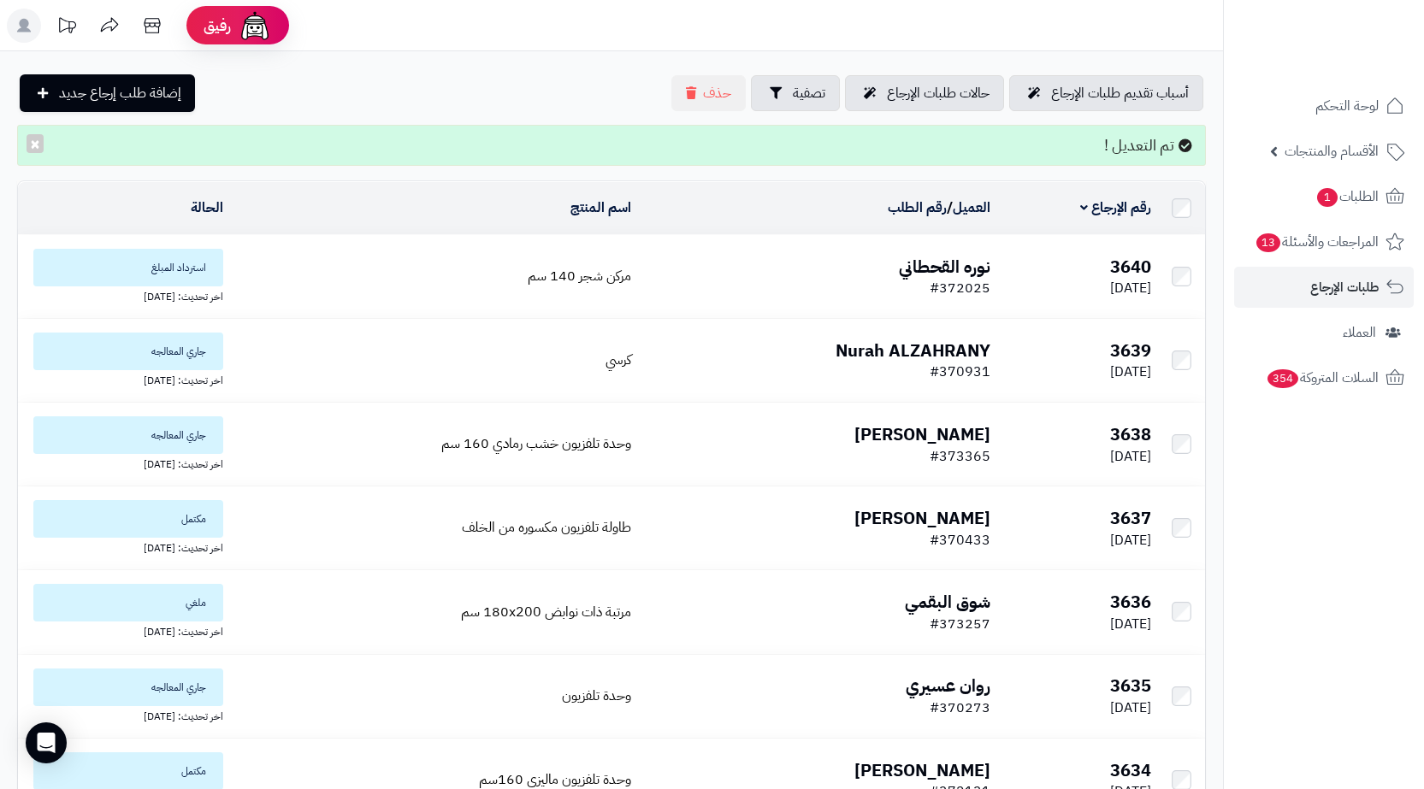
click at [428, 281] on td "مركن شجر 140 سم" at bounding box center [434, 276] width 408 height 83
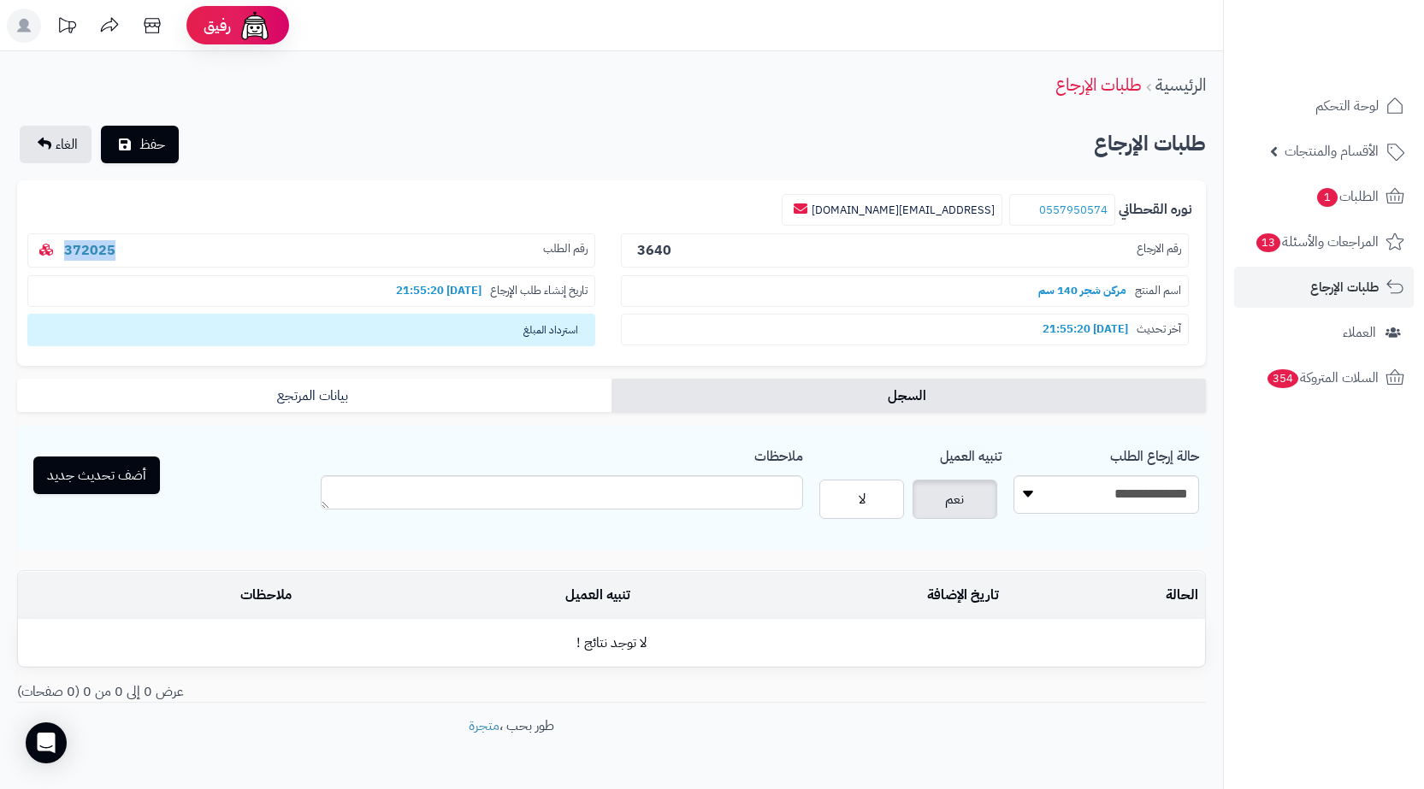
drag, startPoint x: 135, startPoint y: 259, endPoint x: 62, endPoint y: 259, distance: 72.7
click at [62, 259] on p "رقم الطلب 372025" at bounding box center [311, 251] width 568 height 35
copy link "372025"
click at [1079, 488] on select "**********" at bounding box center [1107, 495] width 186 height 38
select select "*"
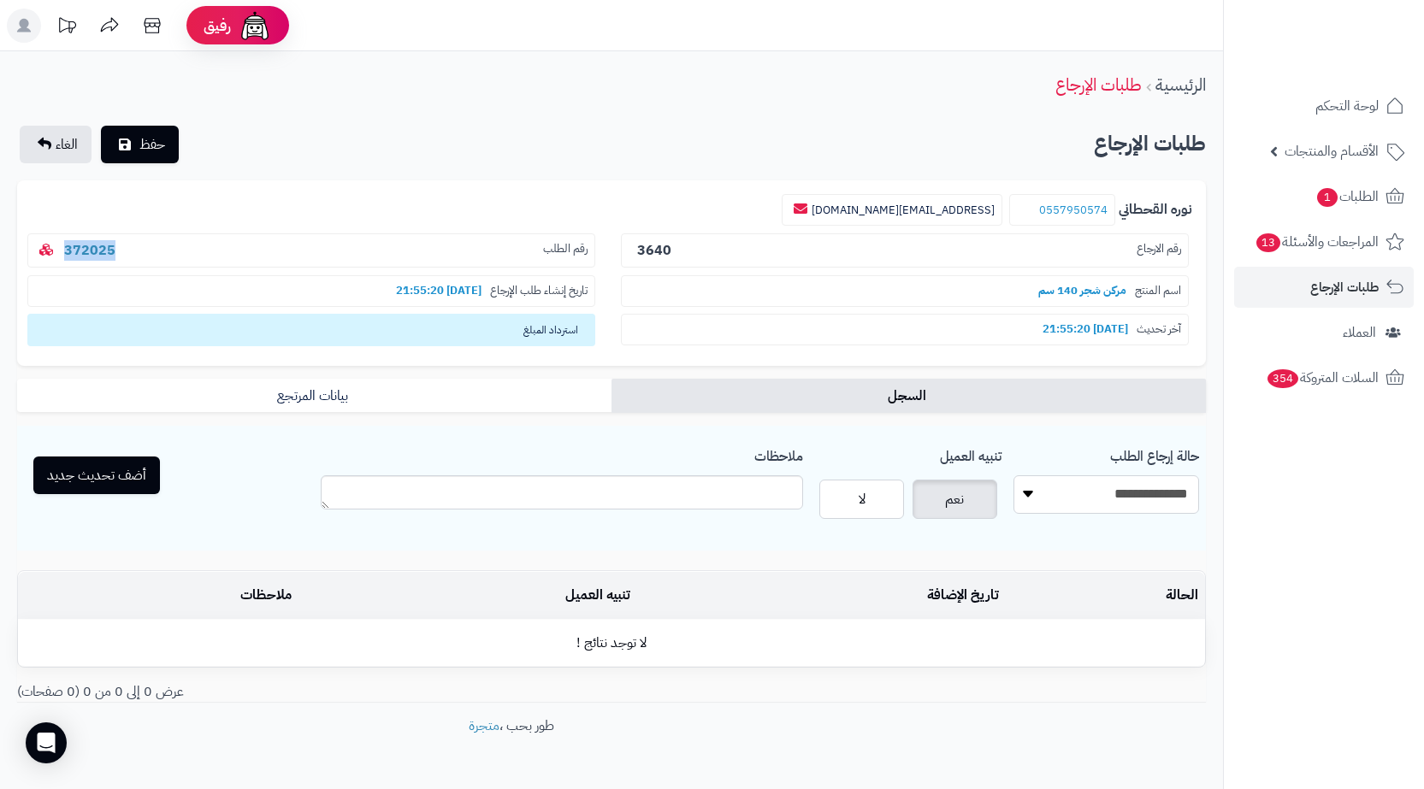
click at [1014, 476] on select "**********" at bounding box center [1107, 495] width 186 height 38
click at [133, 473] on button "أضف تحديث جديد" at bounding box center [96, 475] width 127 height 38
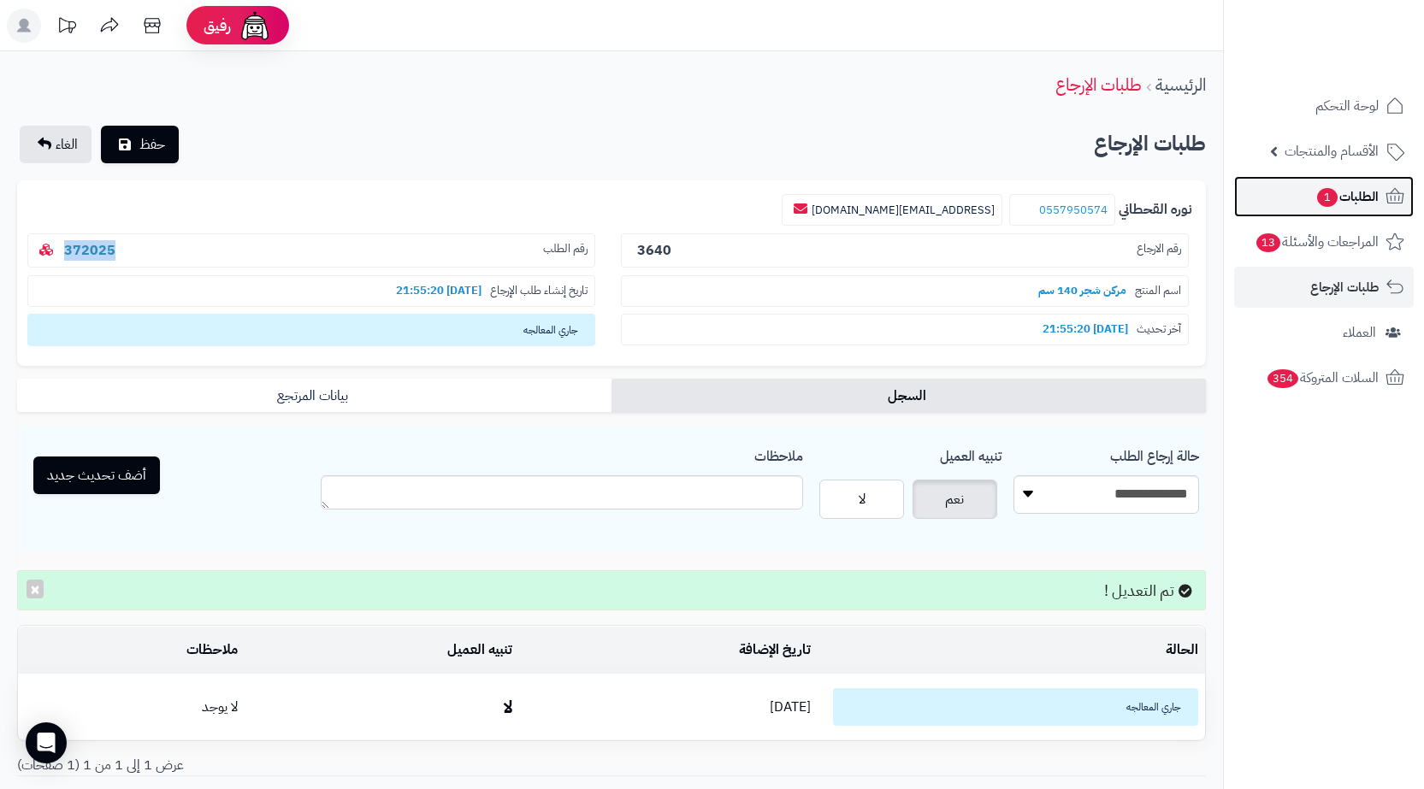
click at [1298, 191] on link "الطلبات 1" at bounding box center [1324, 196] width 180 height 41
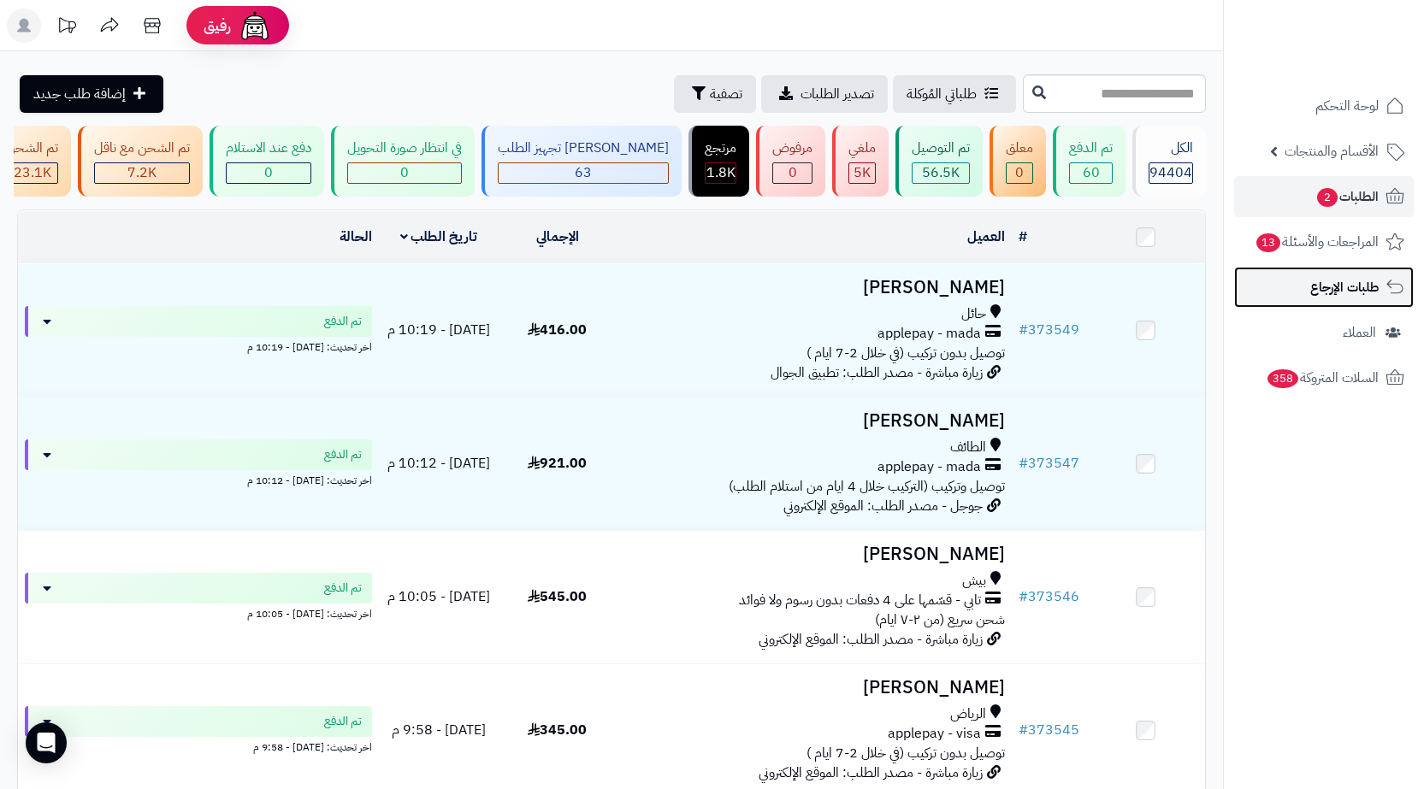
click at [1339, 288] on span "طلبات الإرجاع" at bounding box center [1344, 287] width 68 height 24
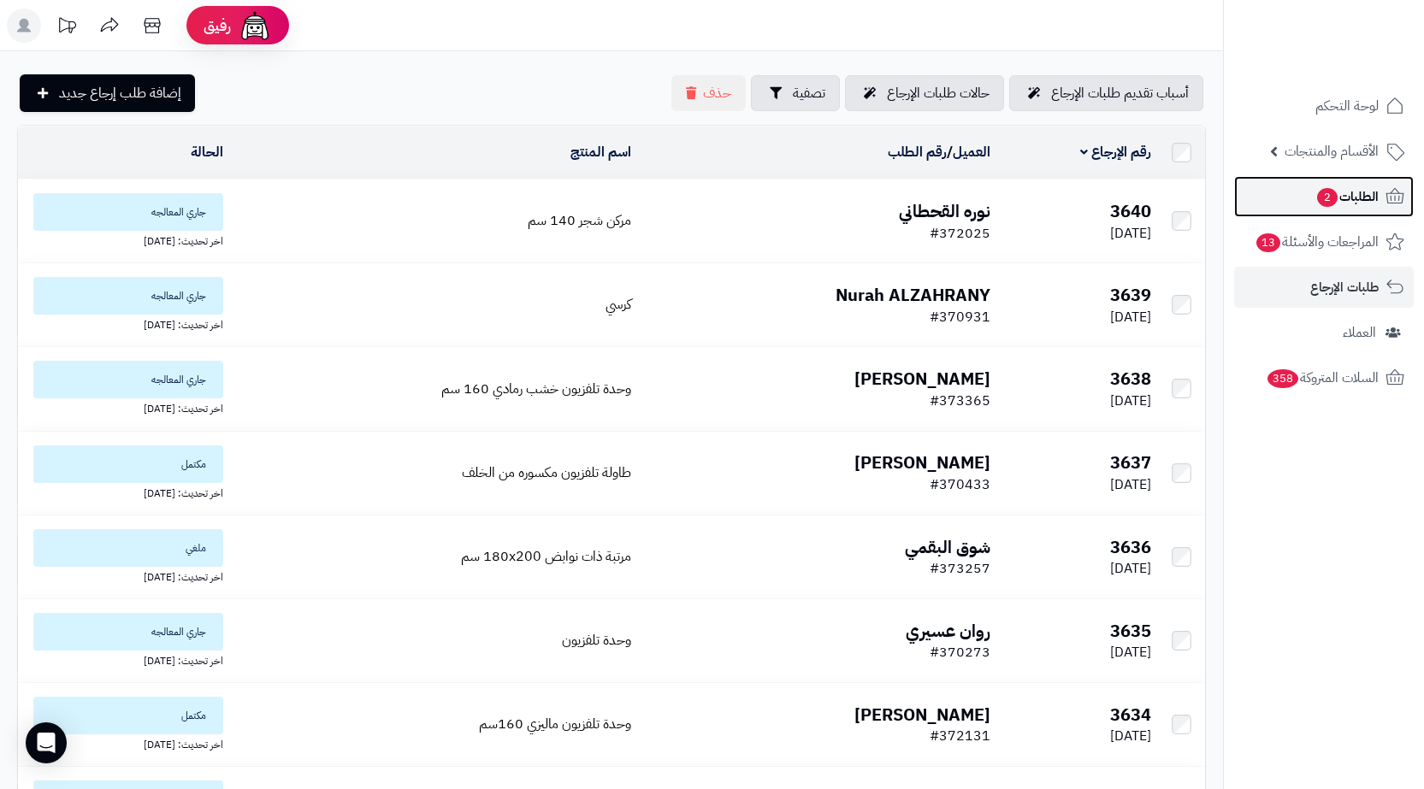
click at [1376, 195] on span "الطلبات 2" at bounding box center [1347, 197] width 63 height 24
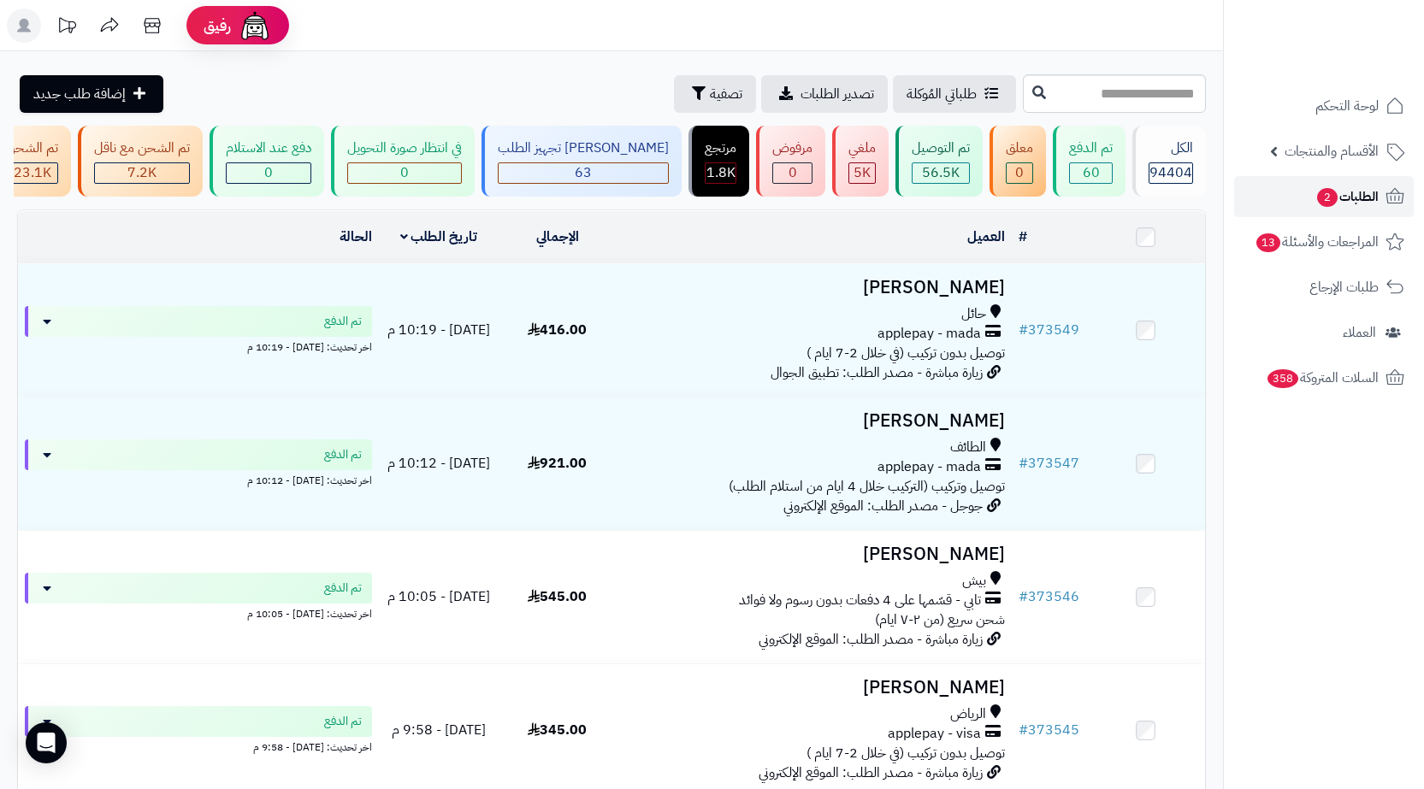
click at [1311, 210] on link "الطلبات 2" at bounding box center [1324, 196] width 180 height 41
click at [1316, 280] on span "طلبات الإرجاع" at bounding box center [1344, 287] width 68 height 24
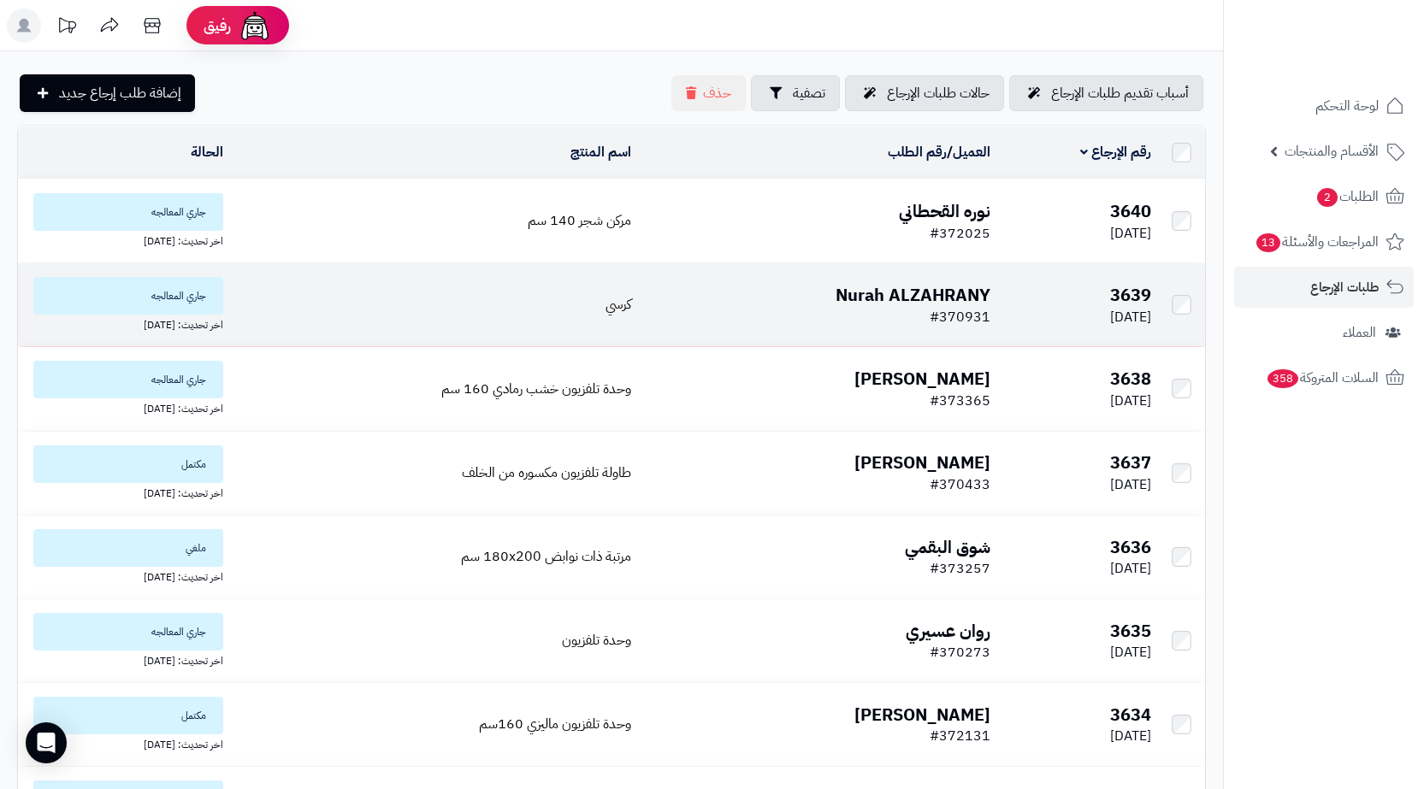
click at [578, 293] on td "كرسي" at bounding box center [434, 304] width 408 height 83
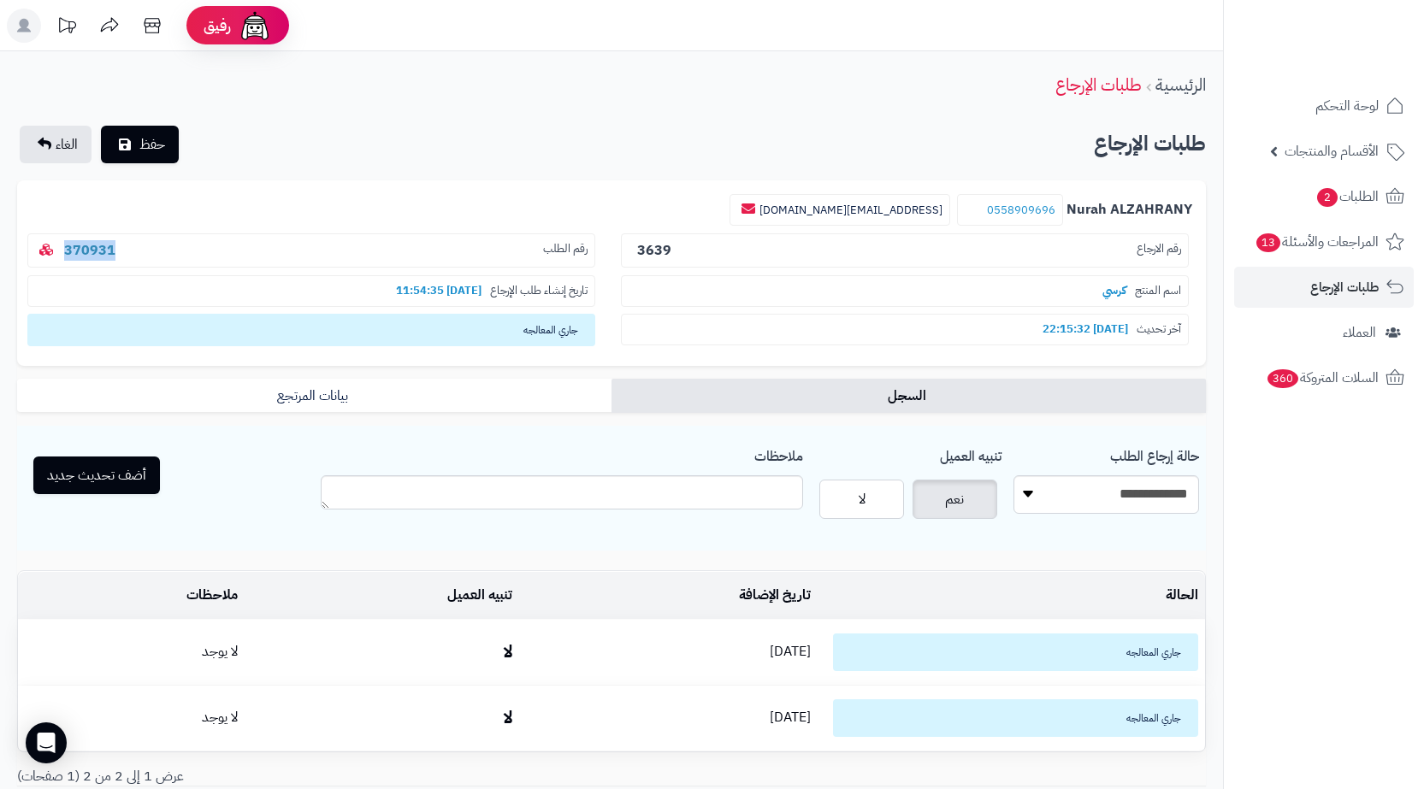
drag, startPoint x: 124, startPoint y: 251, endPoint x: 62, endPoint y: 253, distance: 61.6
click at [62, 253] on p "رقم الطلب 370931" at bounding box center [311, 251] width 568 height 35
copy link "370931"
click at [1312, 296] on span "طلبات الإرجاع" at bounding box center [1344, 287] width 68 height 24
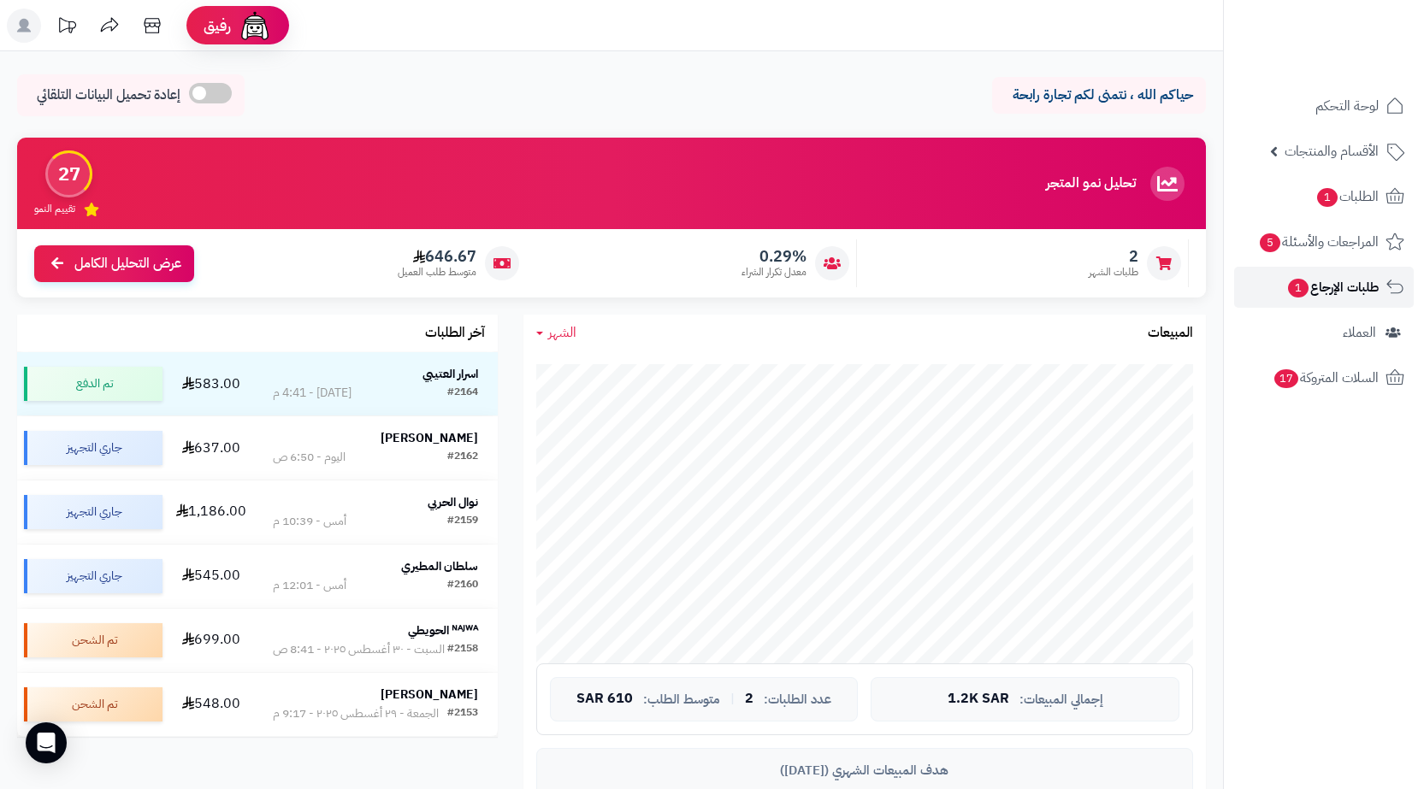
click at [1339, 280] on span "طلبات الإرجاع 1" at bounding box center [1332, 287] width 92 height 24
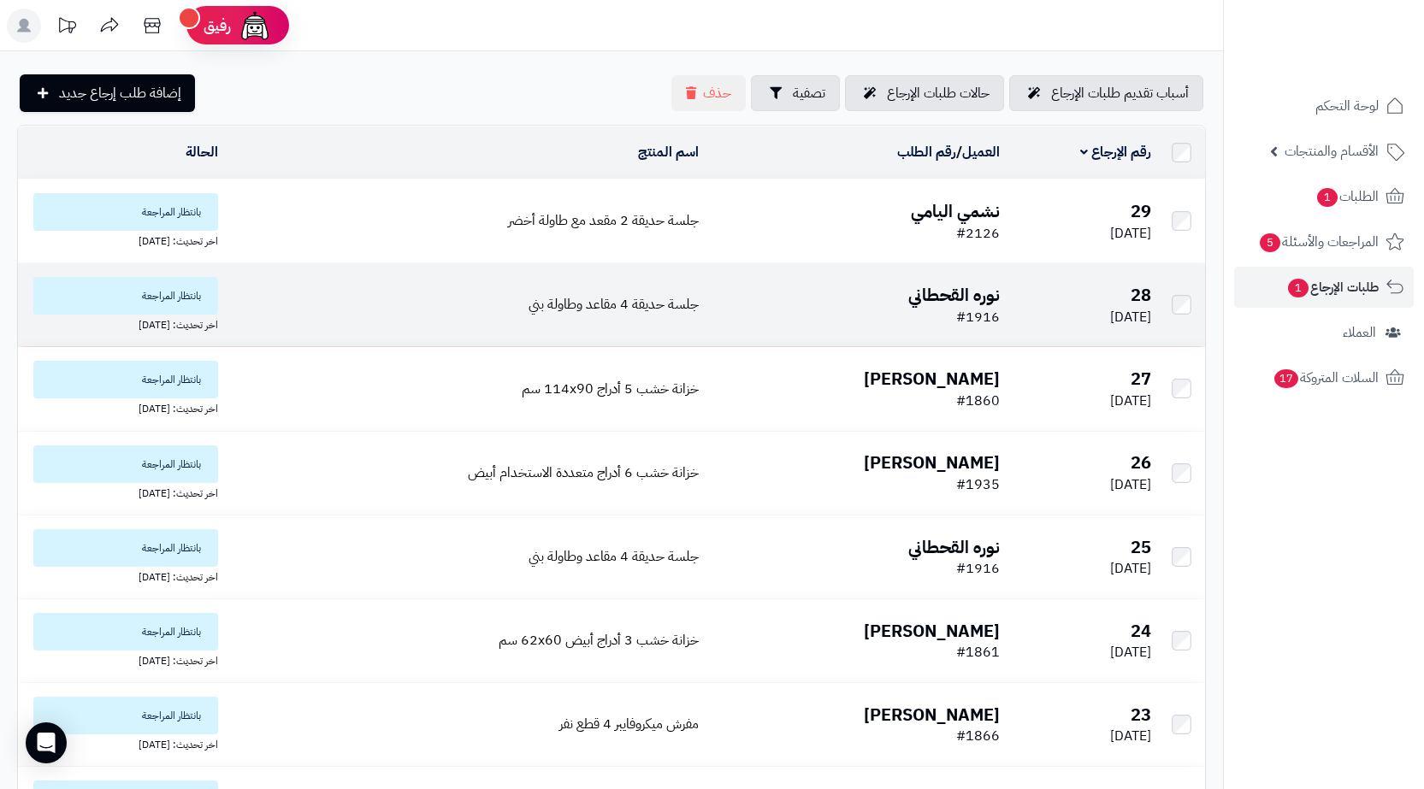
click at [714, 323] on td "نوره القحطاني #1916" at bounding box center [857, 304] width 302 height 83
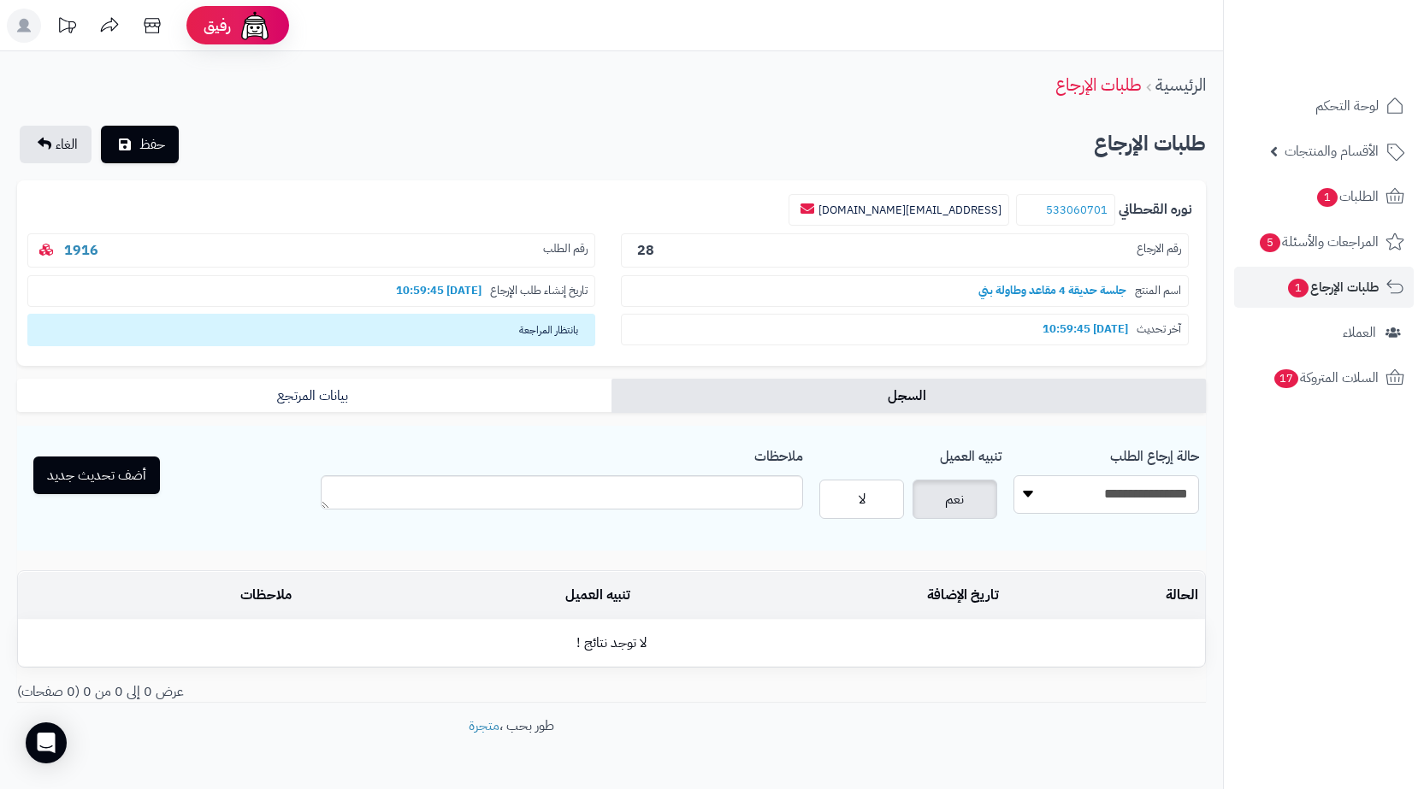
click at [1110, 488] on select "**********" at bounding box center [1107, 495] width 186 height 38
click at [1107, 468] on div "**********" at bounding box center [1107, 484] width 186 height 88
click at [1296, 287] on span "1" at bounding box center [1298, 288] width 21 height 19
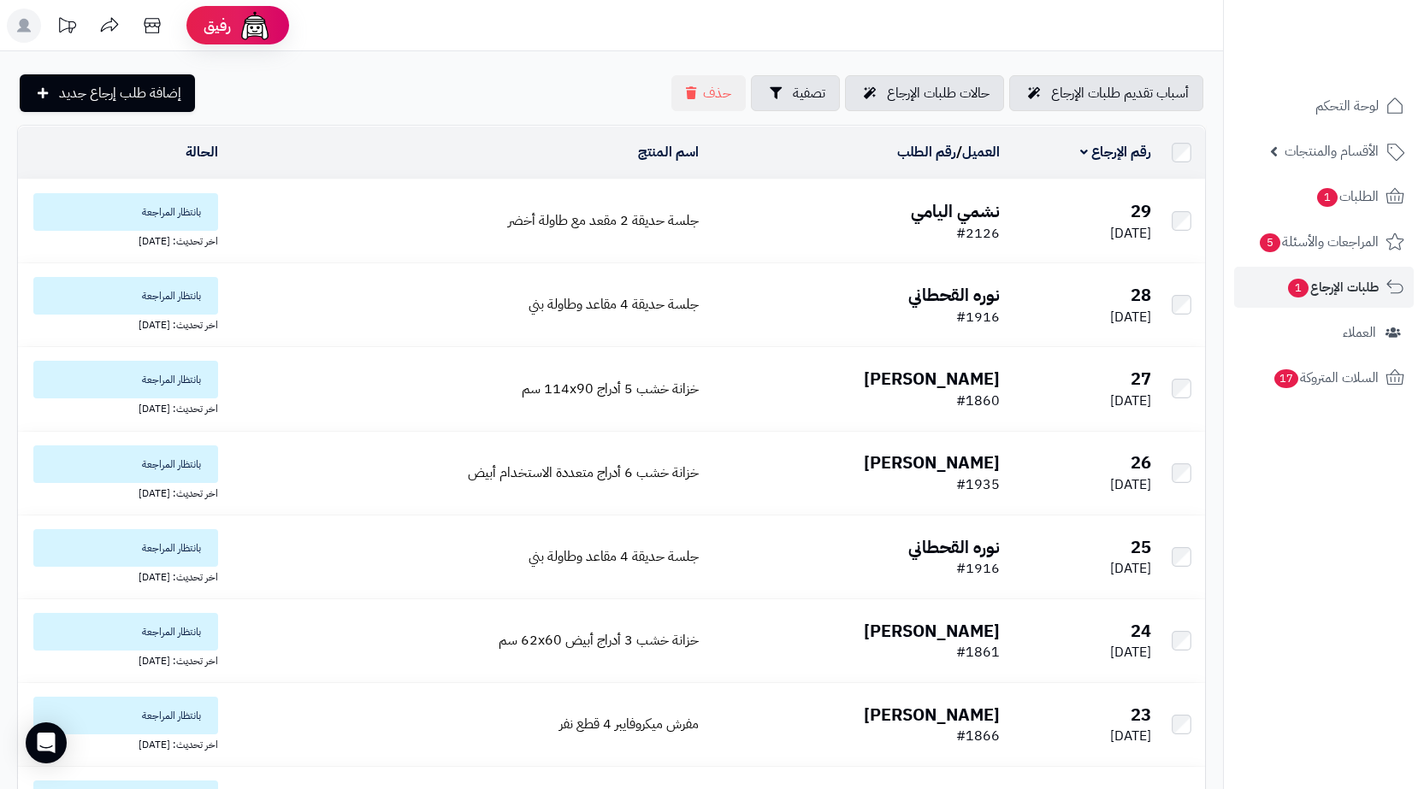
click at [626, 259] on td "جلسة حديقة 2 مقعد مع طاولة أخضر" at bounding box center [465, 221] width 481 height 83
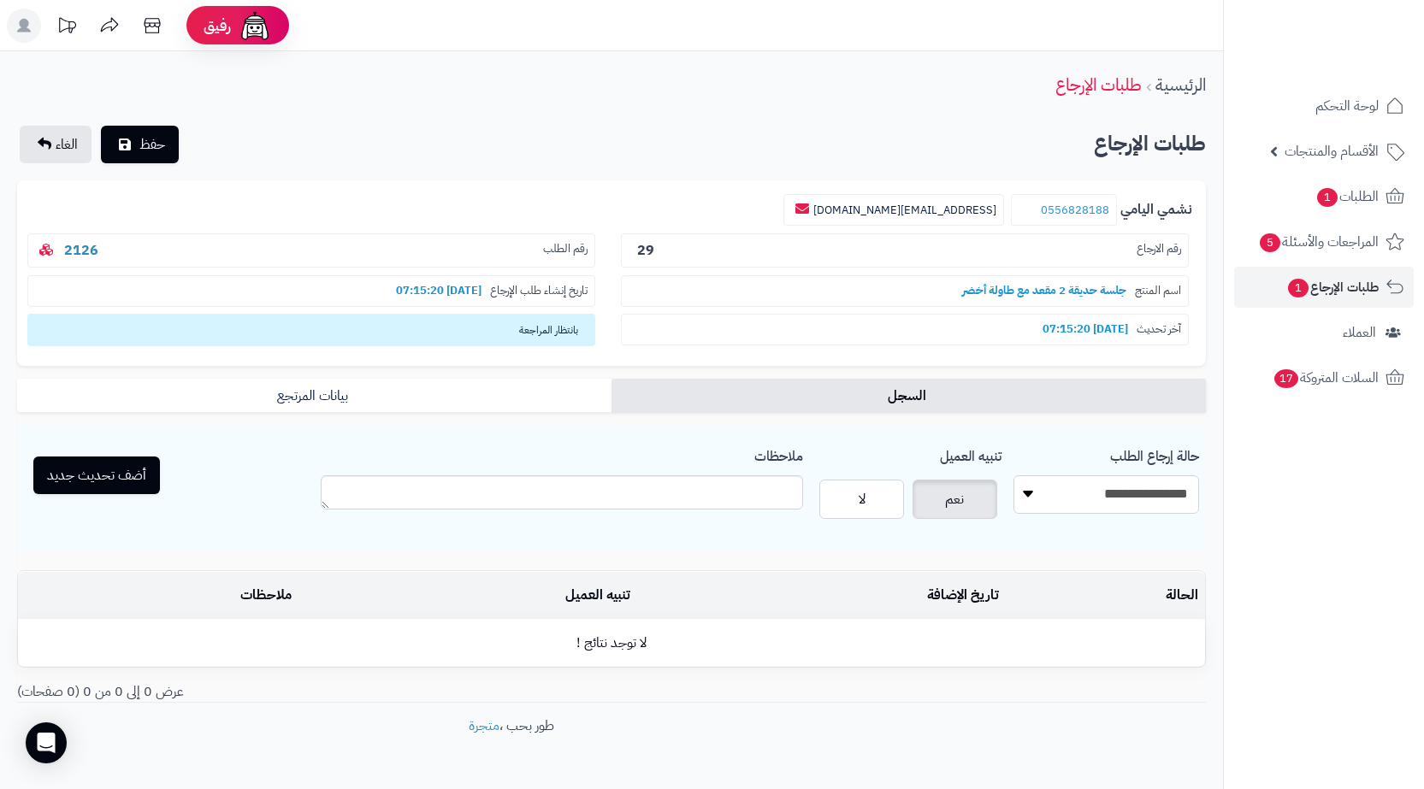
click at [1103, 504] on select "**********" at bounding box center [1107, 495] width 186 height 38
click at [1104, 497] on select "**********" at bounding box center [1107, 495] width 186 height 38
click at [1286, 303] on link "طلبات الإرجاع 1" at bounding box center [1324, 287] width 180 height 41
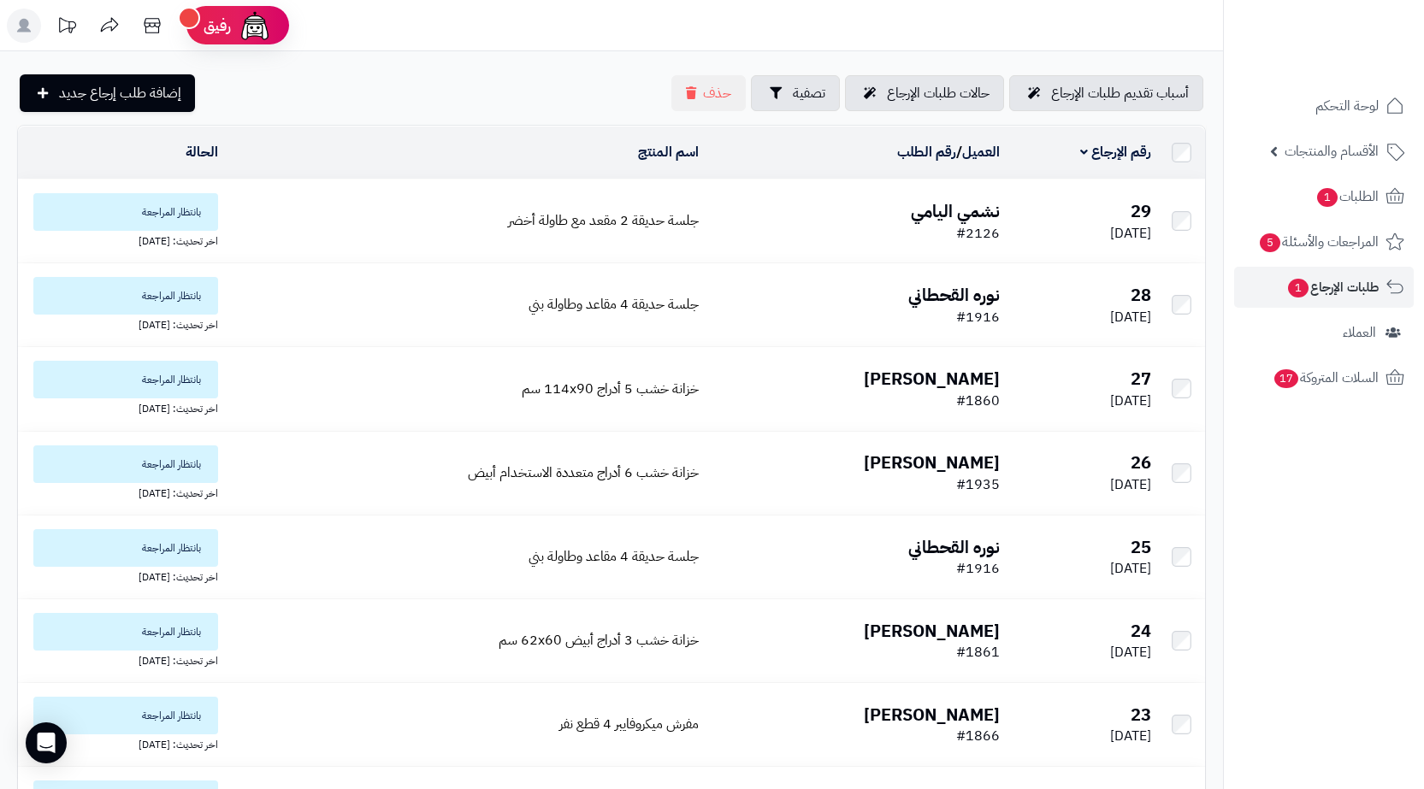
click at [759, 220] on td "نشمي اليامي #2126" at bounding box center [857, 221] width 302 height 83
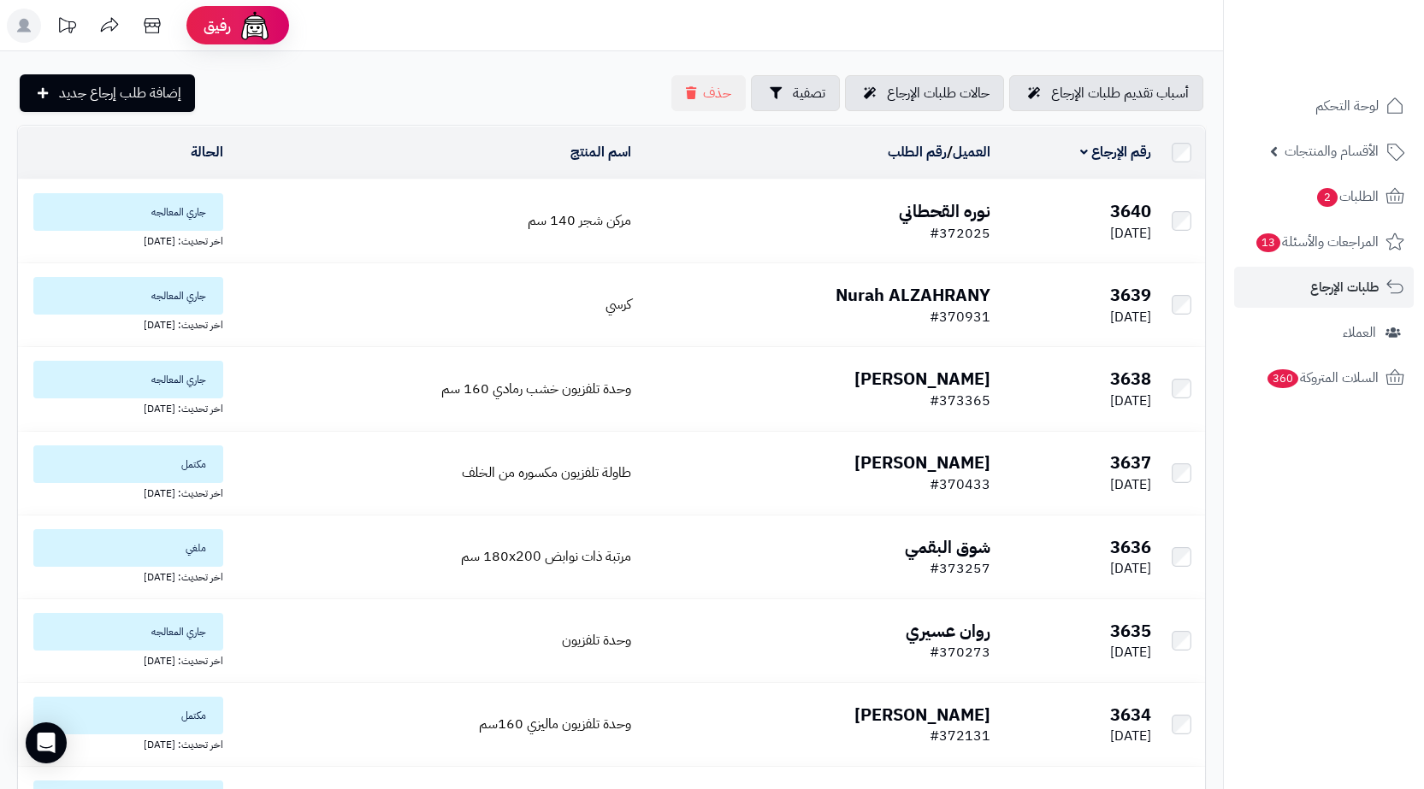
click at [453, 227] on td "مركن شجر 140 سم" at bounding box center [434, 221] width 408 height 83
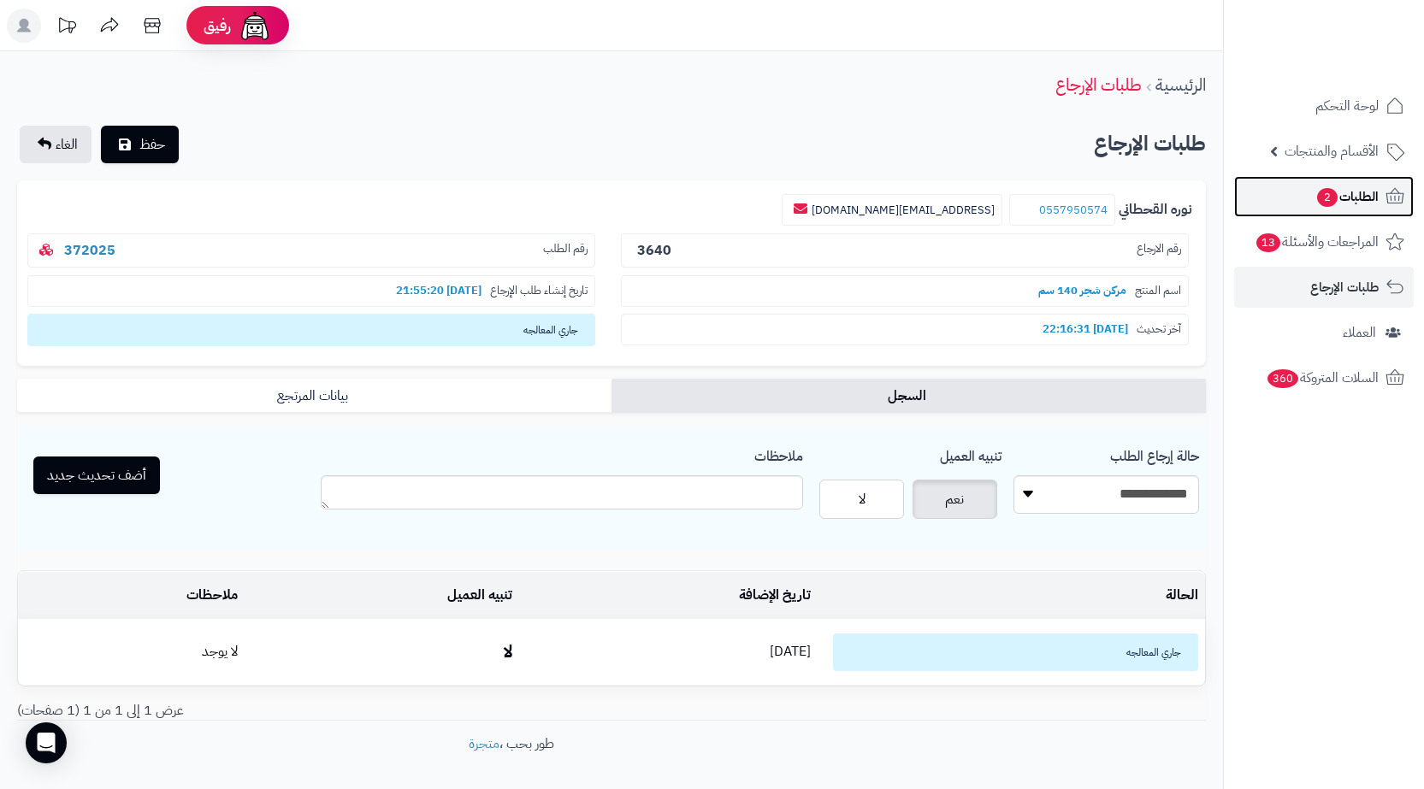
click at [1330, 201] on span "2" at bounding box center [1327, 197] width 21 height 19
